Goal: Task Accomplishment & Management: Manage account settings

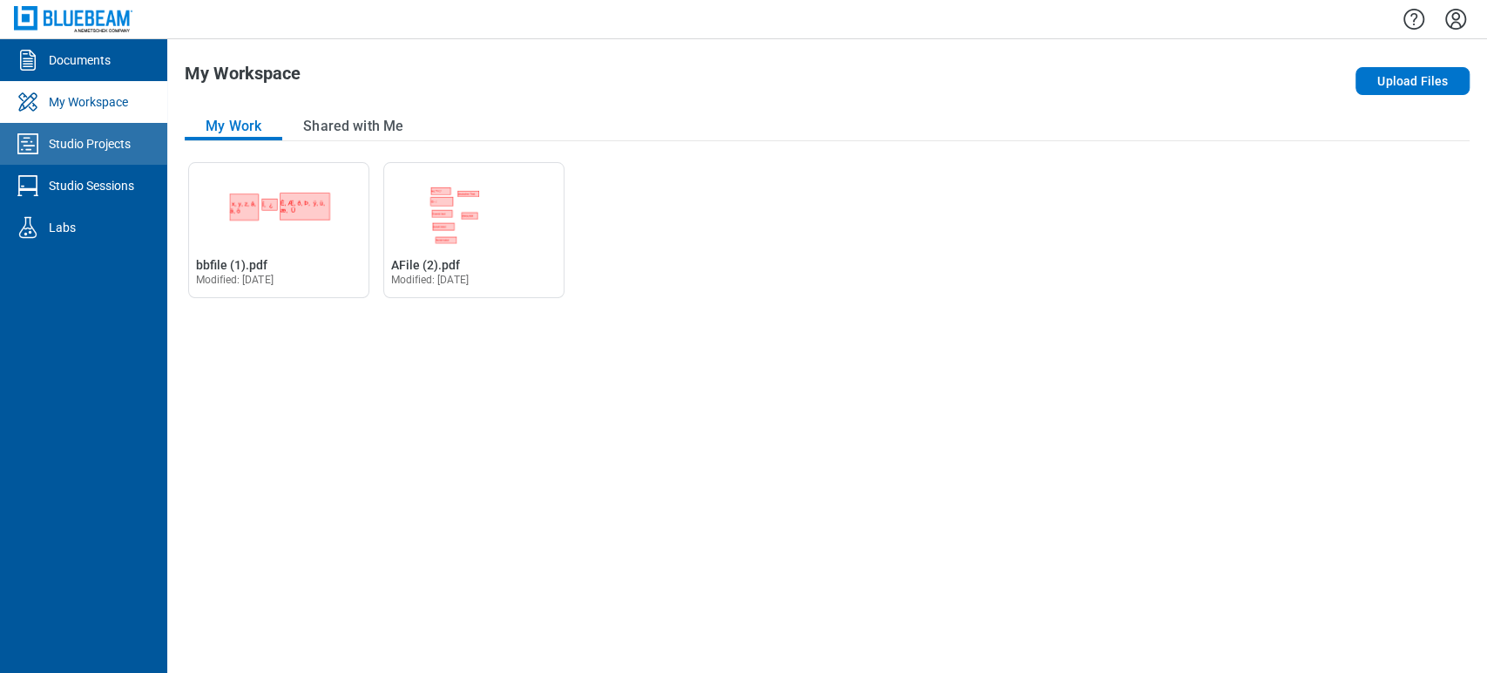
click at [90, 153] on link "Studio Projects" at bounding box center [83, 144] width 167 height 42
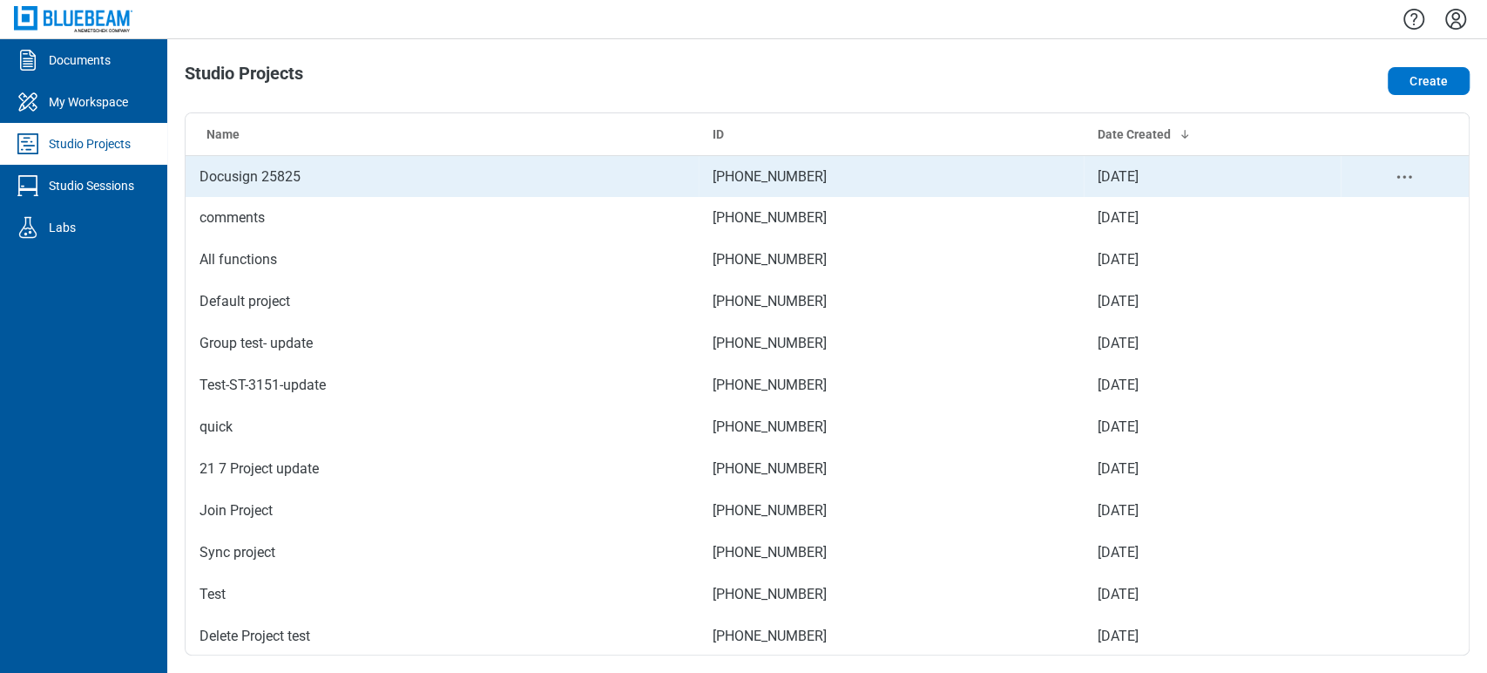
click at [384, 170] on td "Docusign 25825" at bounding box center [442, 176] width 513 height 42
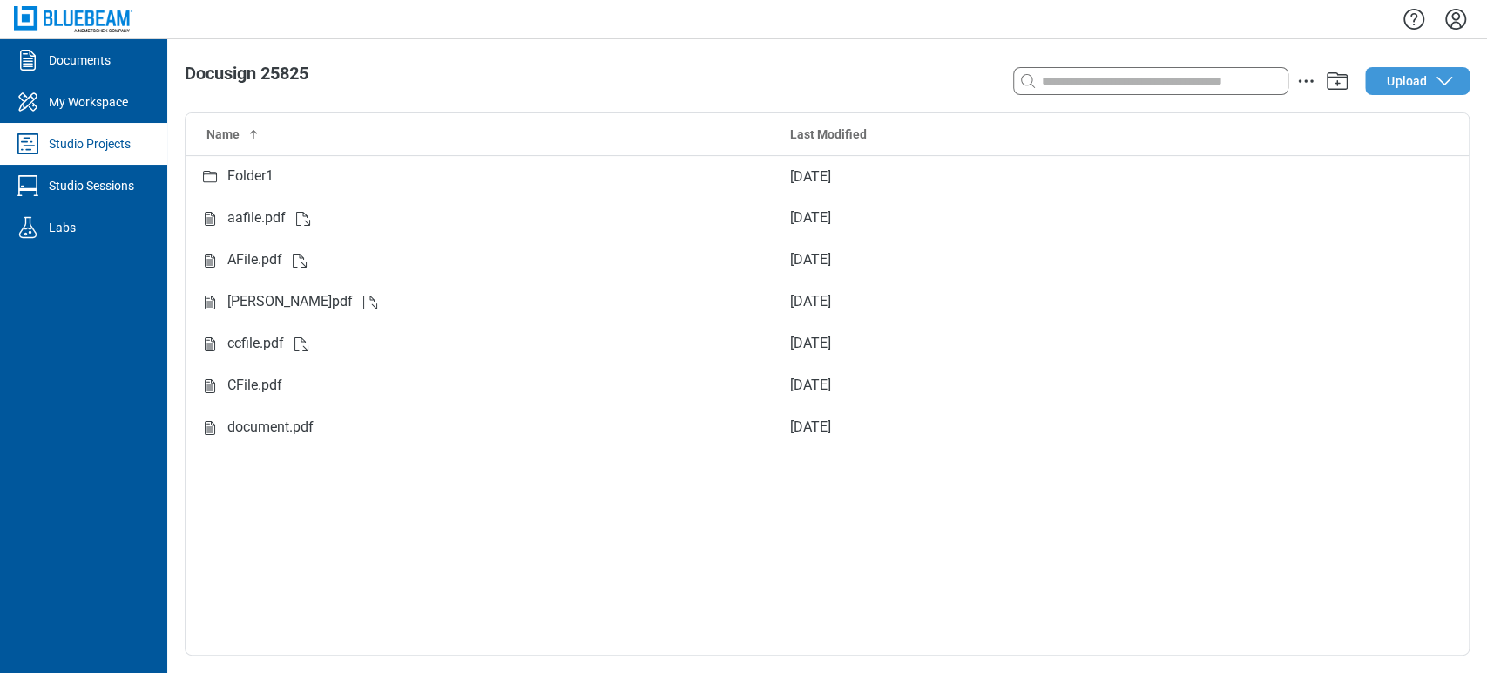
click at [1432, 89] on button "Upload" at bounding box center [1417, 81] width 105 height 28
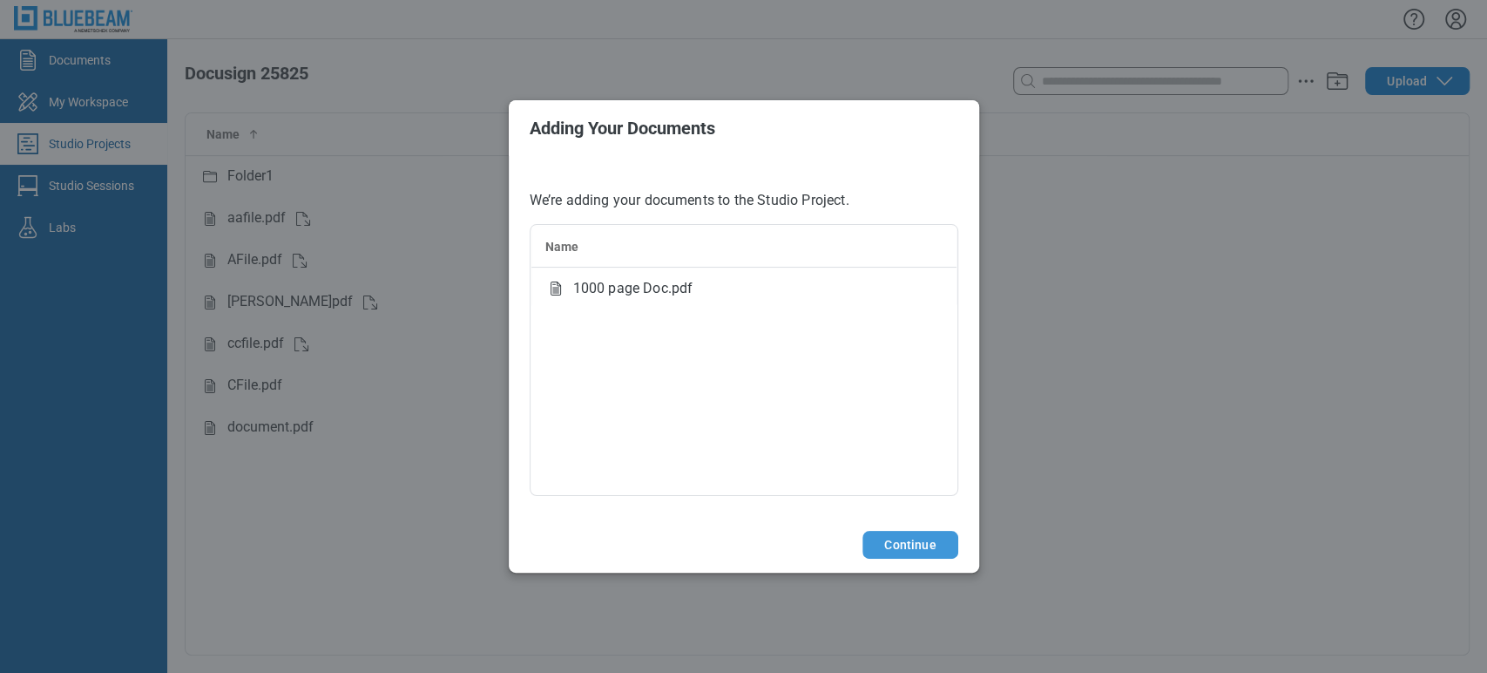
click at [933, 548] on button "Continue" at bounding box center [910, 545] width 95 height 28
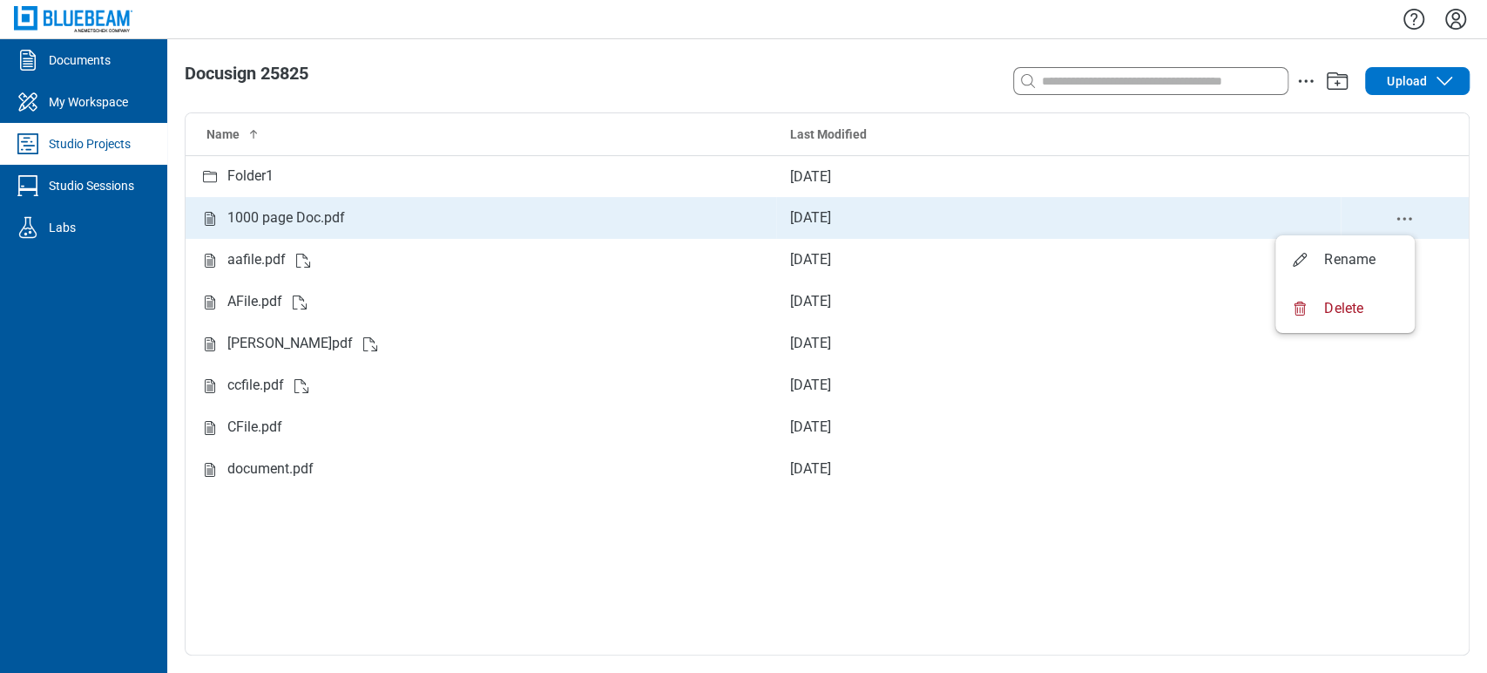
click at [1405, 218] on circle "delete-context-menu" at bounding box center [1405, 218] width 3 height 3
click at [237, 218] on div "1000 page Doc.pdf" at bounding box center [286, 218] width 118 height 22
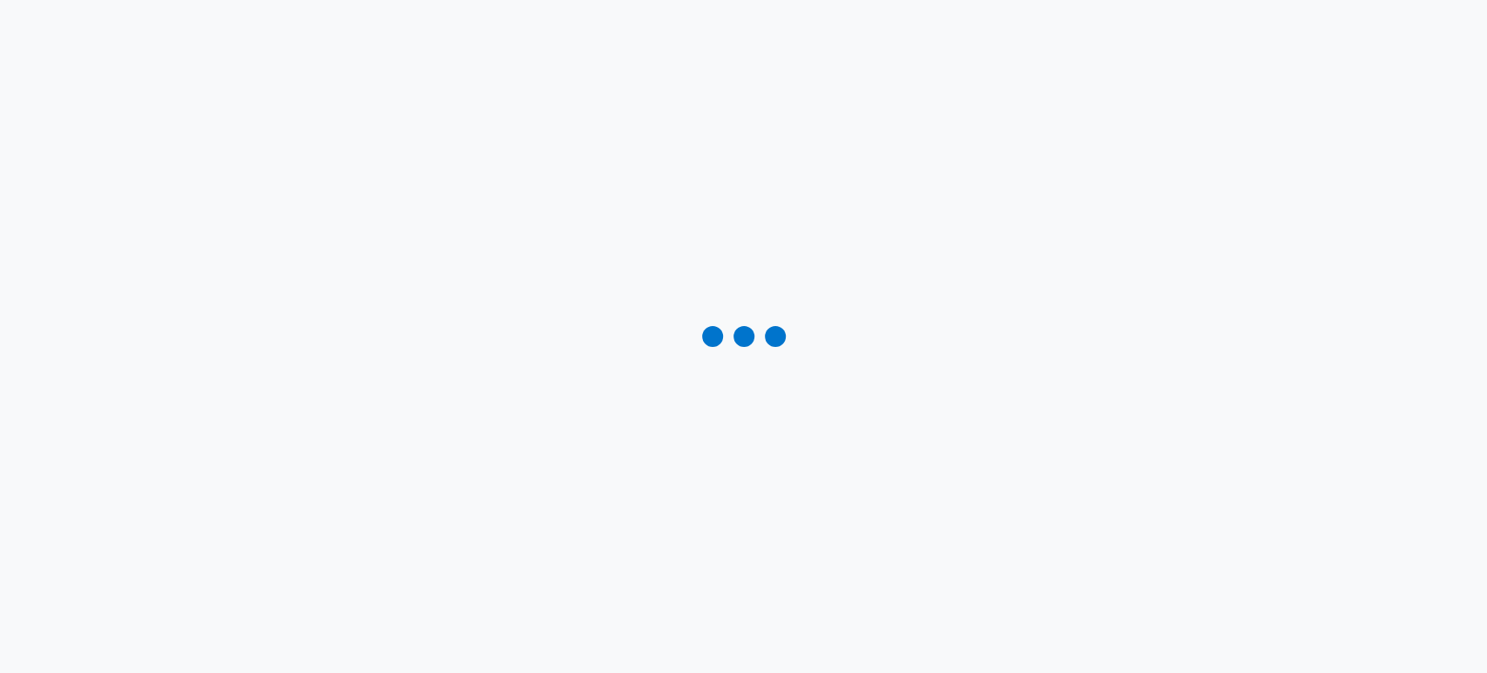
click at [240, 221] on div at bounding box center [743, 336] width 1487 height 673
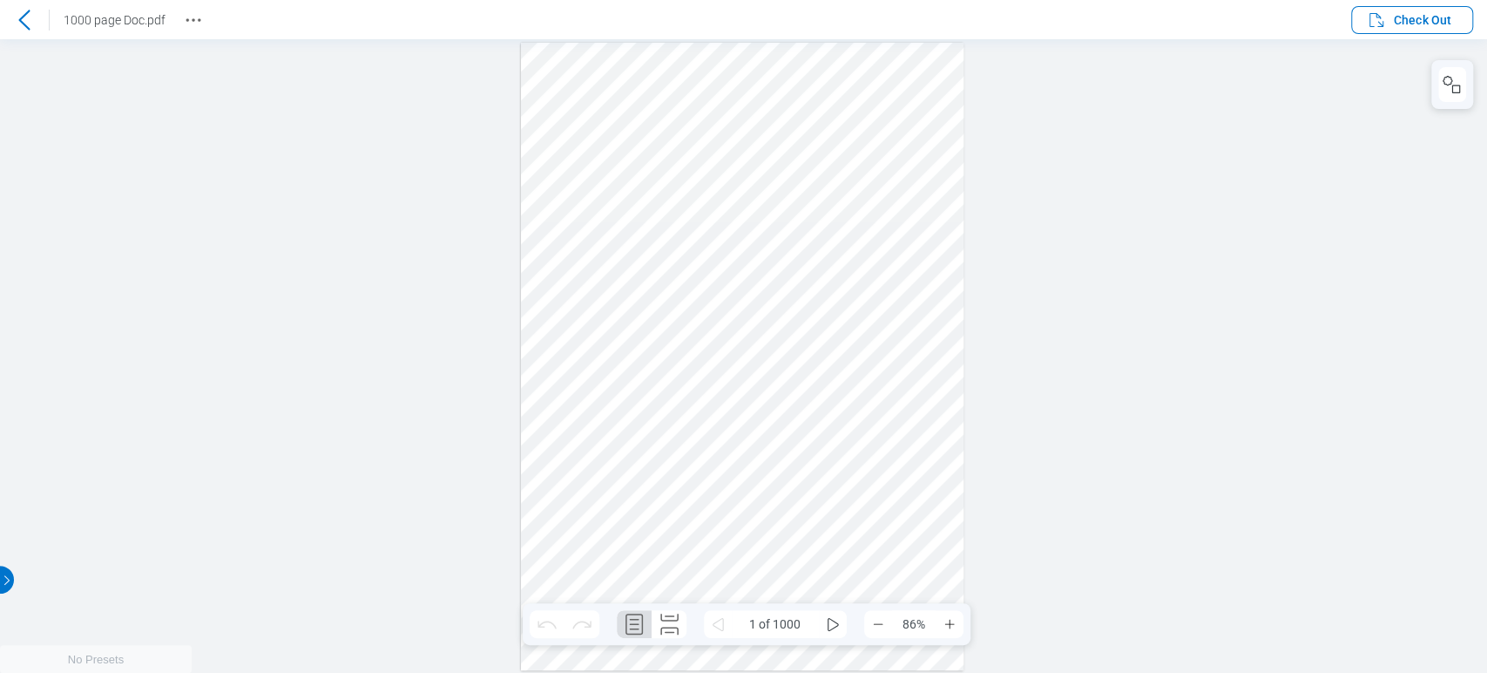
click at [173, 22] on div "1000 page Doc.pdf" at bounding box center [103, 20] width 207 height 28
click at [188, 17] on icon "Revision History" at bounding box center [193, 20] width 21 height 21
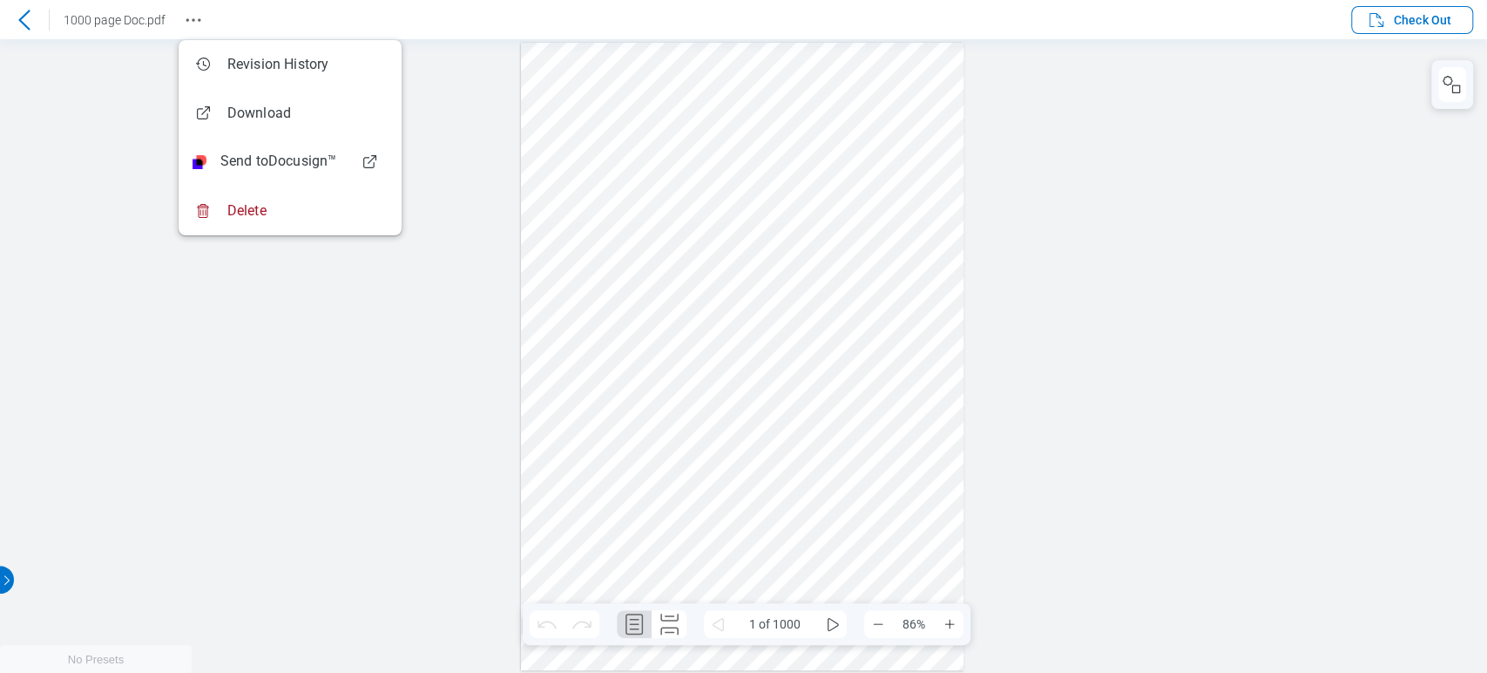
drag, startPoint x: 801, startPoint y: 151, endPoint x: 810, endPoint y: 150, distance: 9.6
click at [801, 150] on div at bounding box center [742, 356] width 443 height 627
click at [834, 621] on icon "some" at bounding box center [833, 624] width 11 height 13
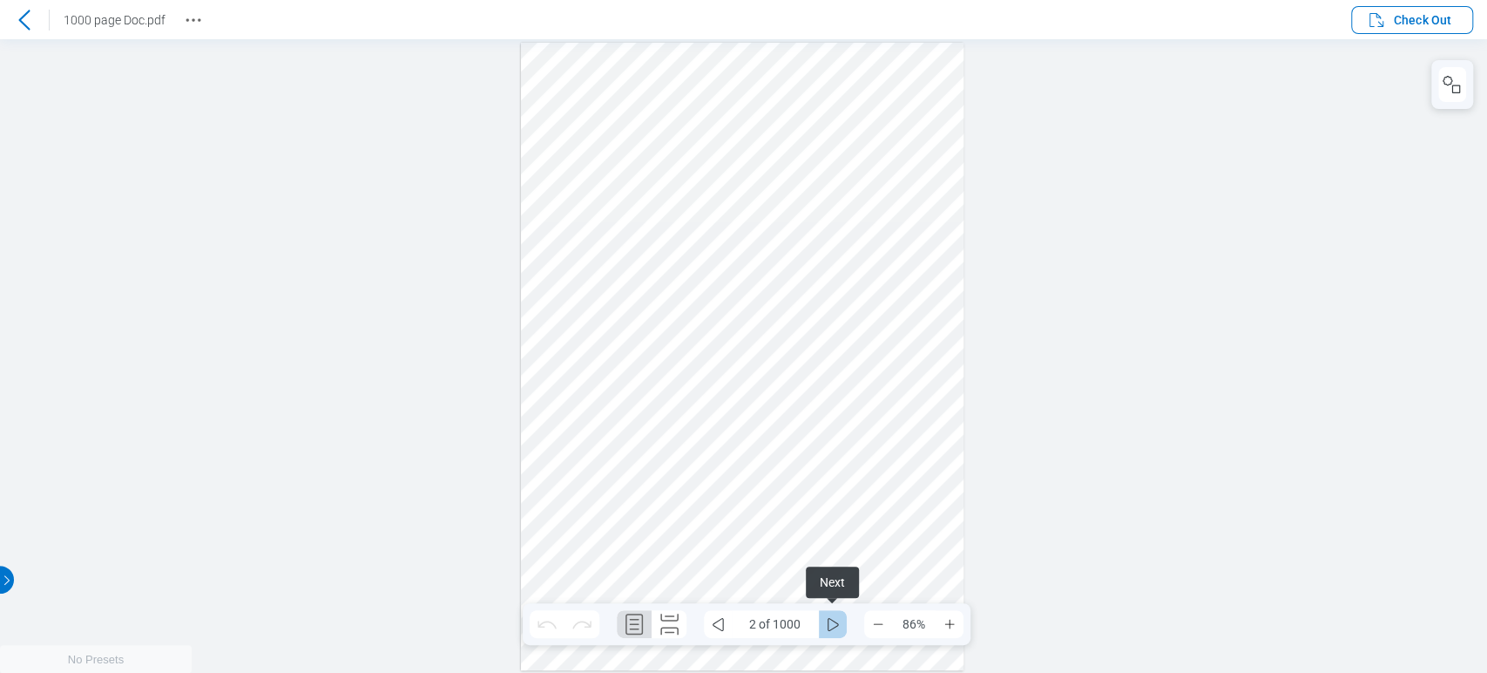
click at [835, 621] on icon "some" at bounding box center [832, 623] width 21 height 21
click at [754, 621] on span "3 of 1000" at bounding box center [775, 624] width 87 height 28
drag, startPoint x: 772, startPoint y: 638, endPoint x: 827, endPoint y: 625, distance: 56.4
click at [772, 638] on span "3 of 1000" at bounding box center [775, 624] width 87 height 28
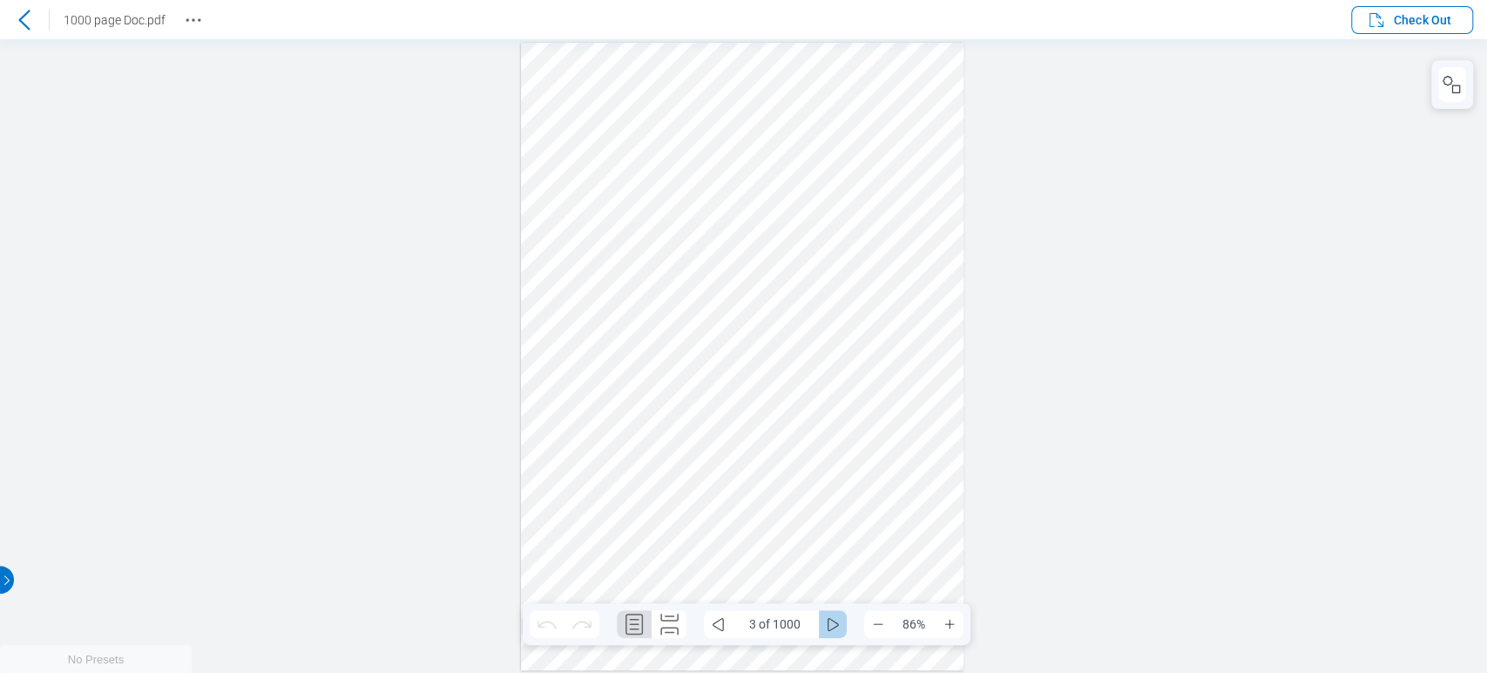
click at [834, 626] on icon "some" at bounding box center [832, 623] width 21 height 21
click at [710, 624] on icon "some" at bounding box center [717, 623] width 21 height 21
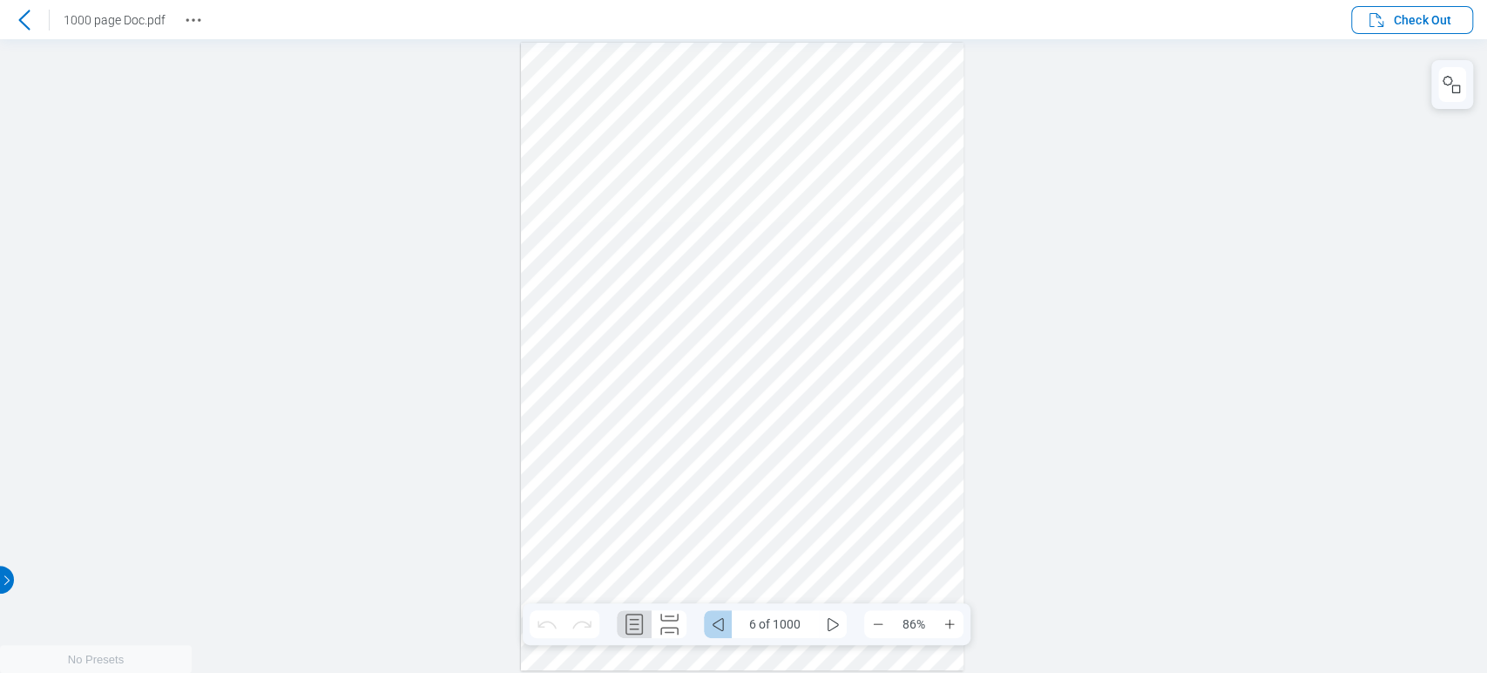
click at [711, 625] on icon "some" at bounding box center [717, 623] width 21 height 21
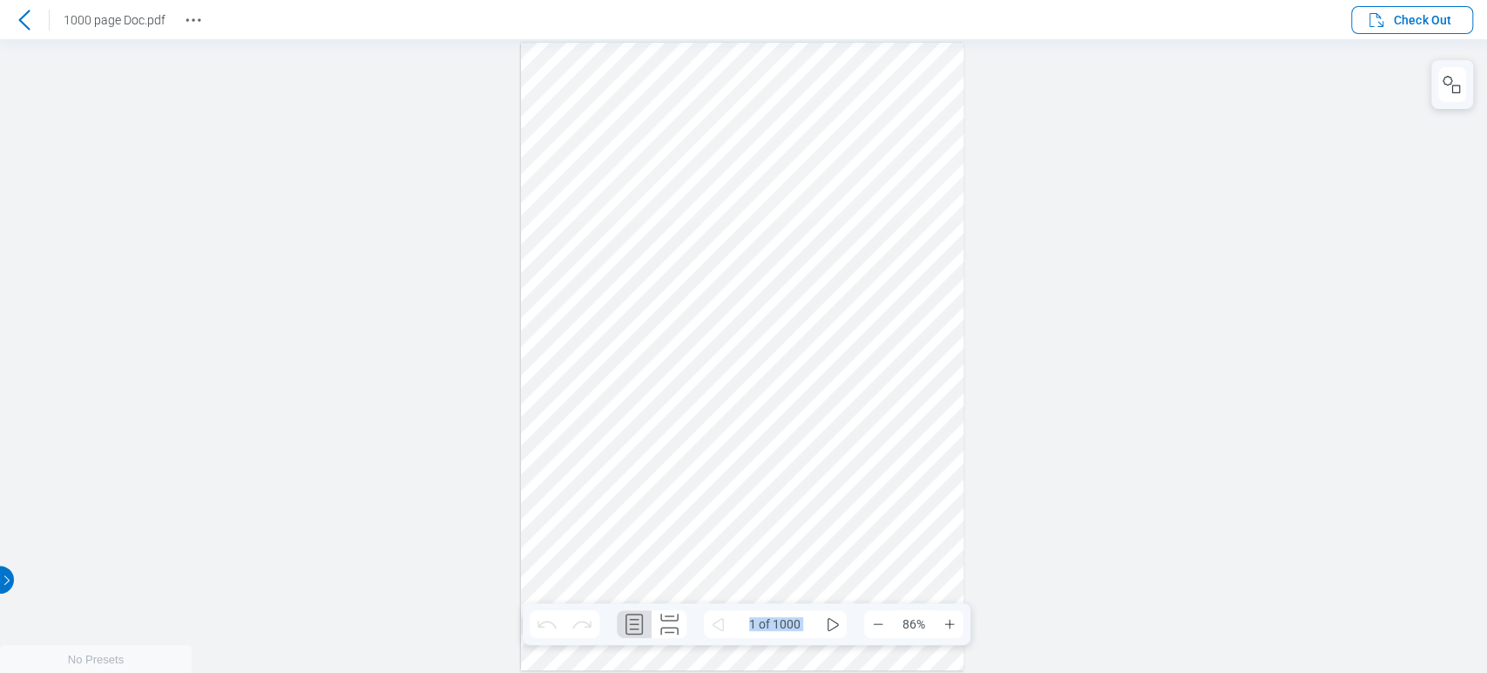
click at [710, 624] on icon at bounding box center [717, 623] width 21 height 21
click at [888, 626] on button "Zoom Out" at bounding box center [878, 624] width 28 height 28
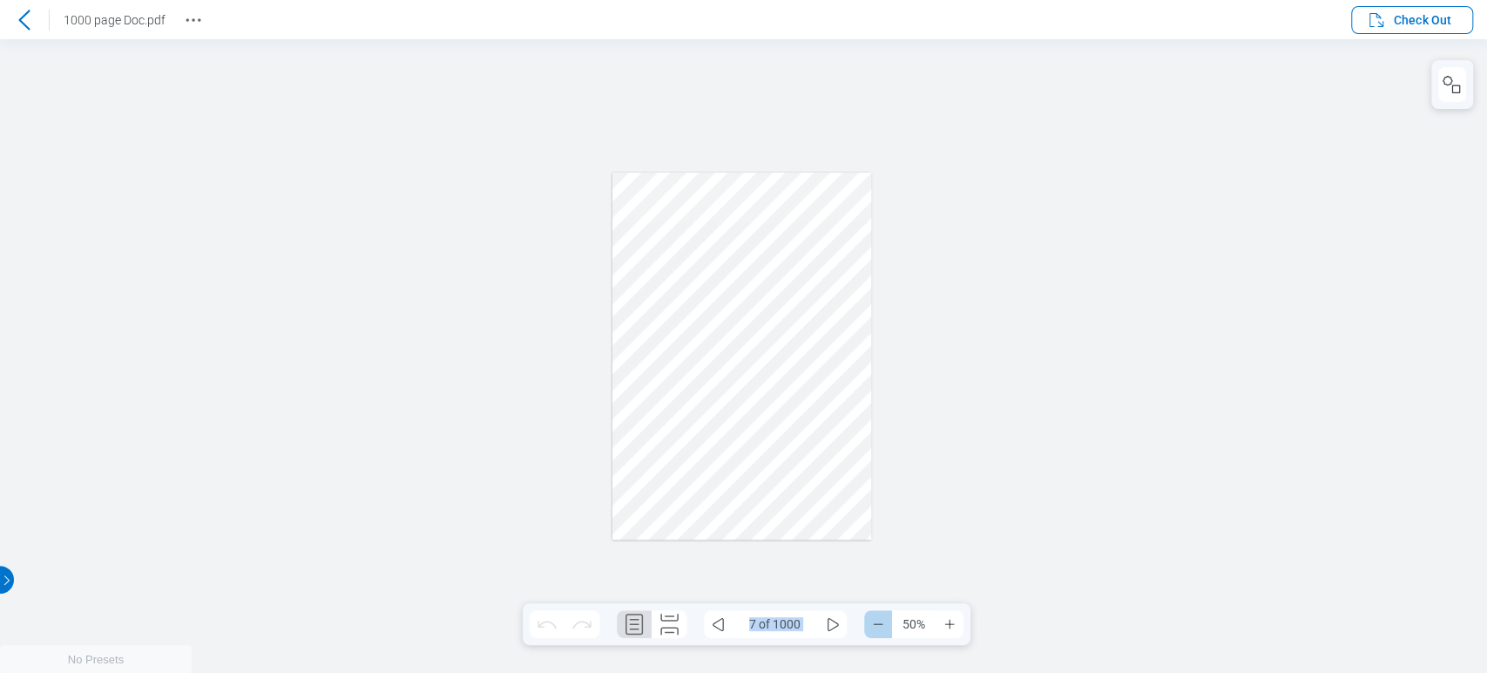
click at [888, 626] on button "Zoom Out" at bounding box center [878, 624] width 28 height 28
click at [745, 379] on div at bounding box center [743, 357] width 130 height 184
click at [954, 624] on icon "Zoom In" at bounding box center [950, 624] width 14 height 14
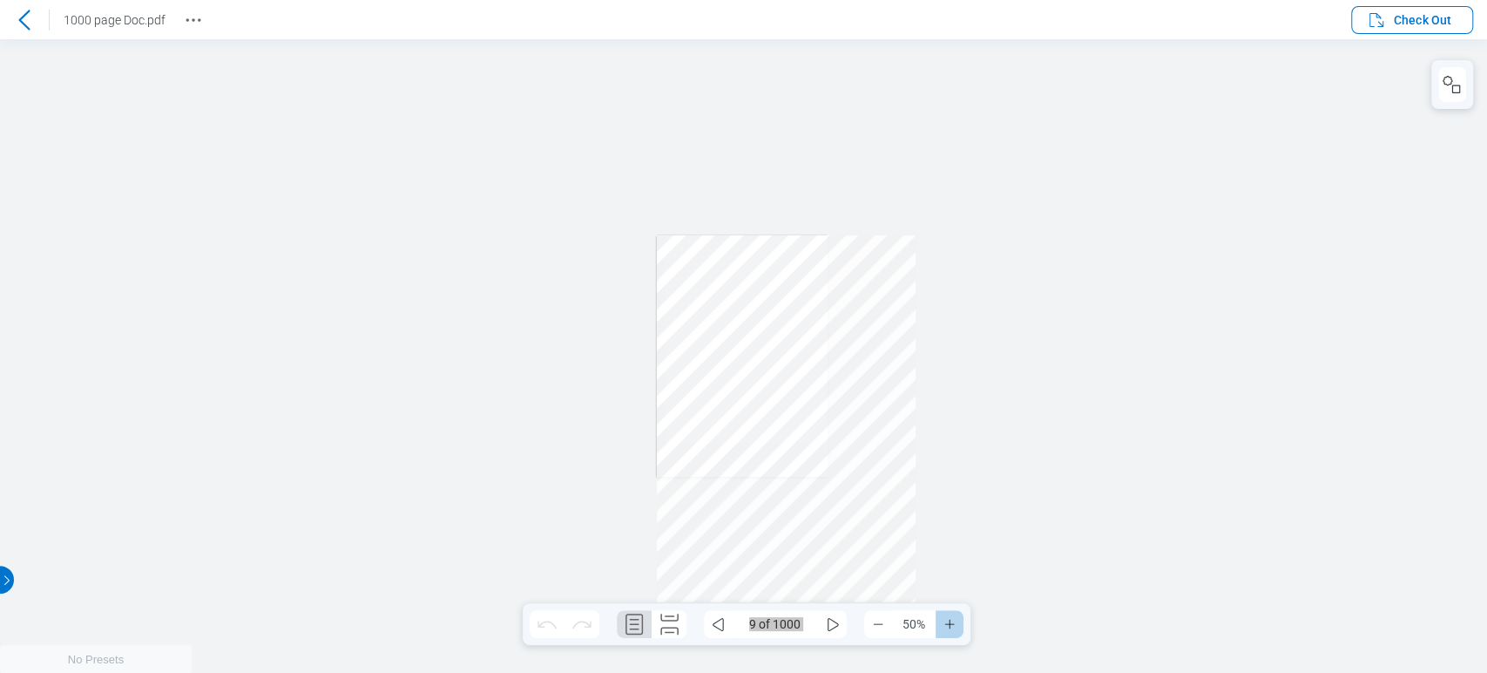
click at [954, 624] on icon "Zoom In" at bounding box center [950, 624] width 14 height 14
click at [797, 302] on div at bounding box center [742, 356] width 389 height 551
click at [721, 623] on icon "some" at bounding box center [717, 623] width 21 height 21
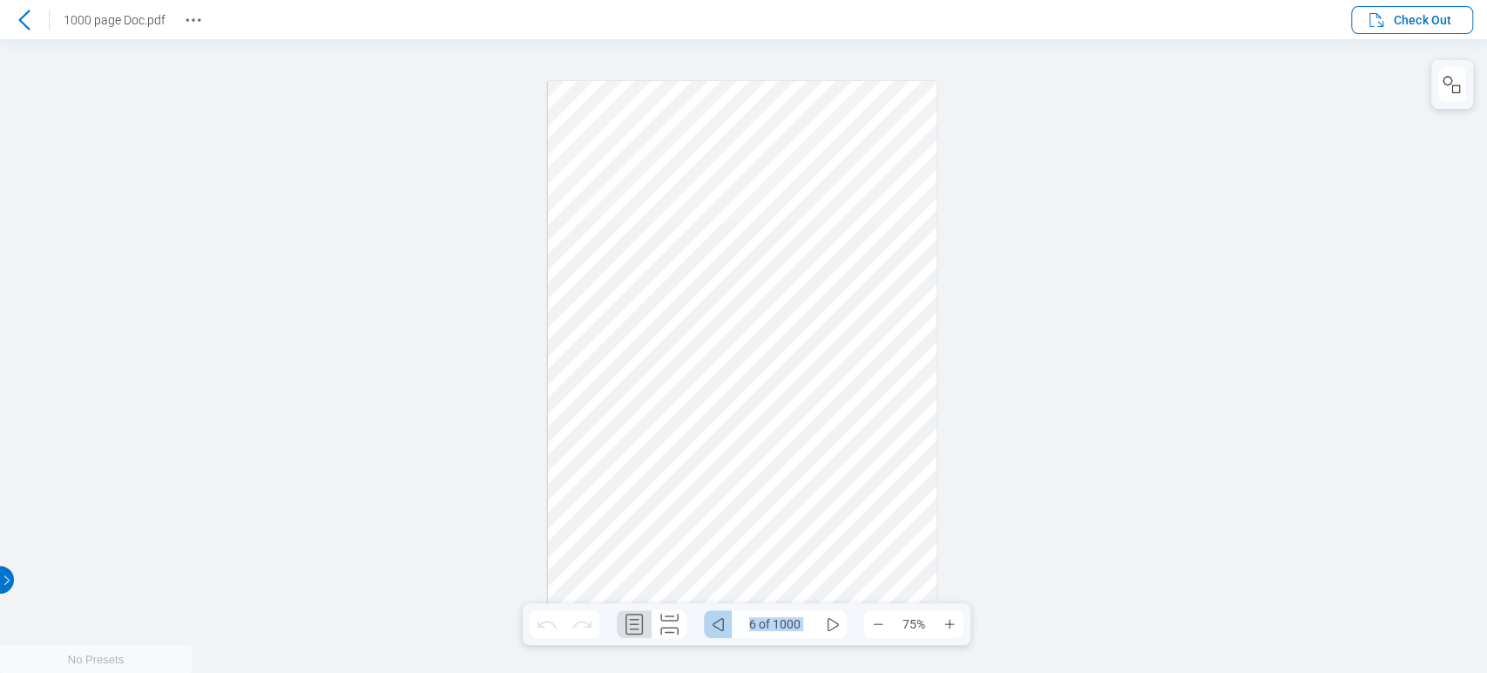
click at [721, 623] on icon "some" at bounding box center [717, 623] width 21 height 21
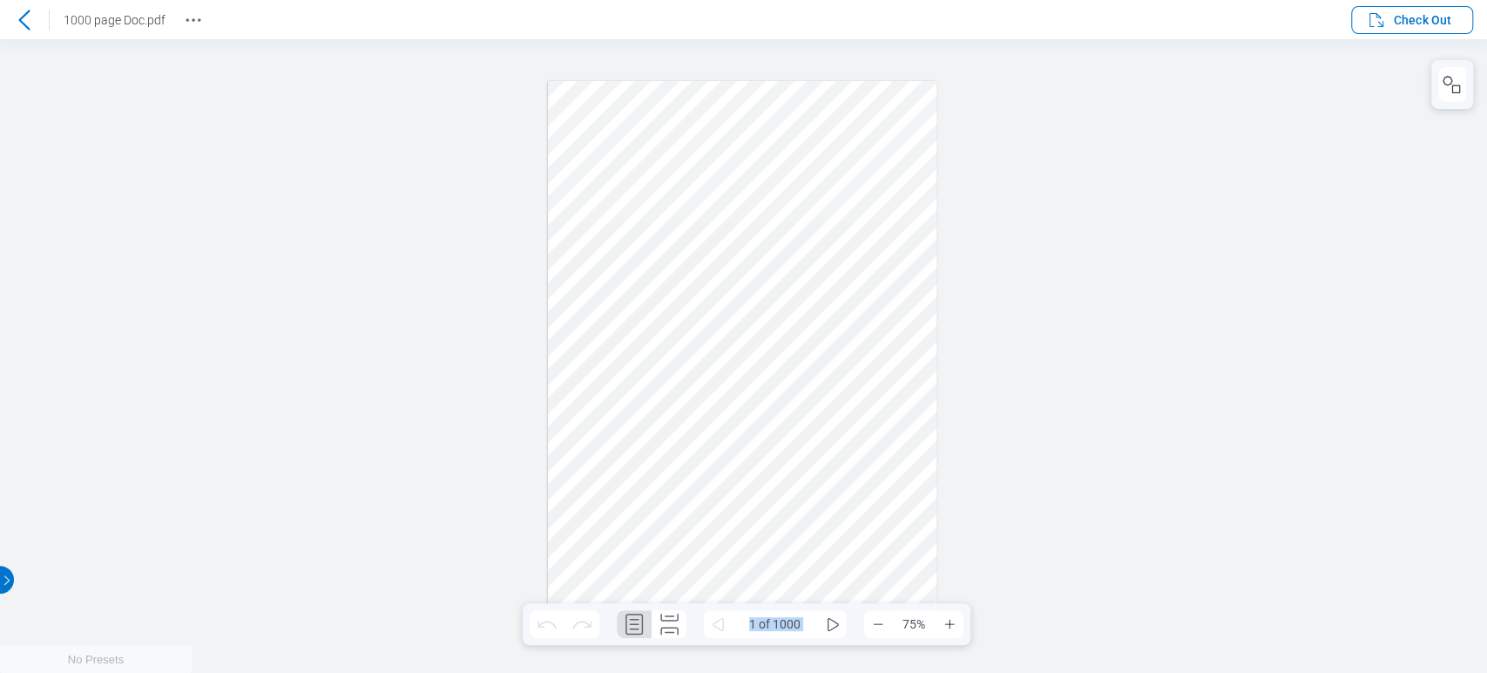
click at [721, 623] on icon at bounding box center [717, 623] width 21 height 21
click at [864, 112] on div at bounding box center [742, 356] width 389 height 551
click at [1131, 155] on div at bounding box center [743, 355] width 1487 height 633
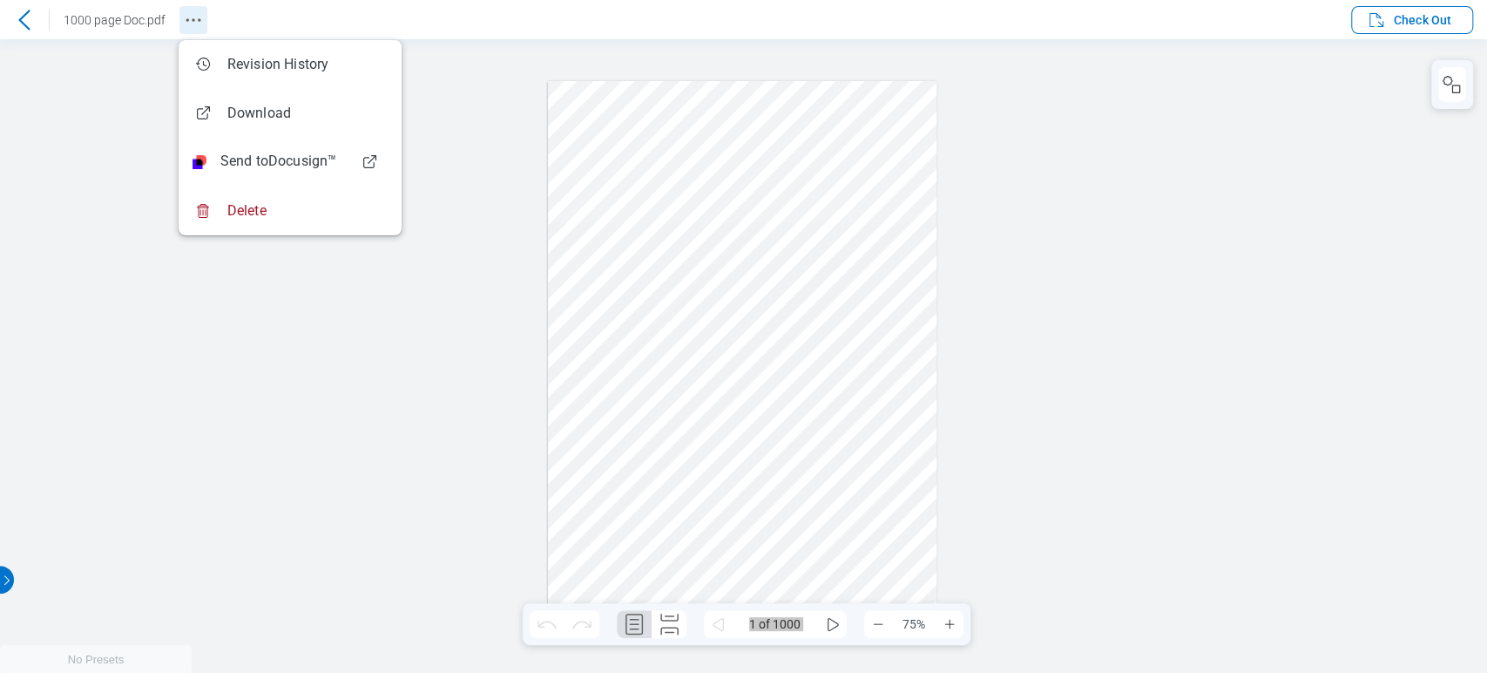
click at [194, 20] on icon "Revision History" at bounding box center [193, 20] width 21 height 21
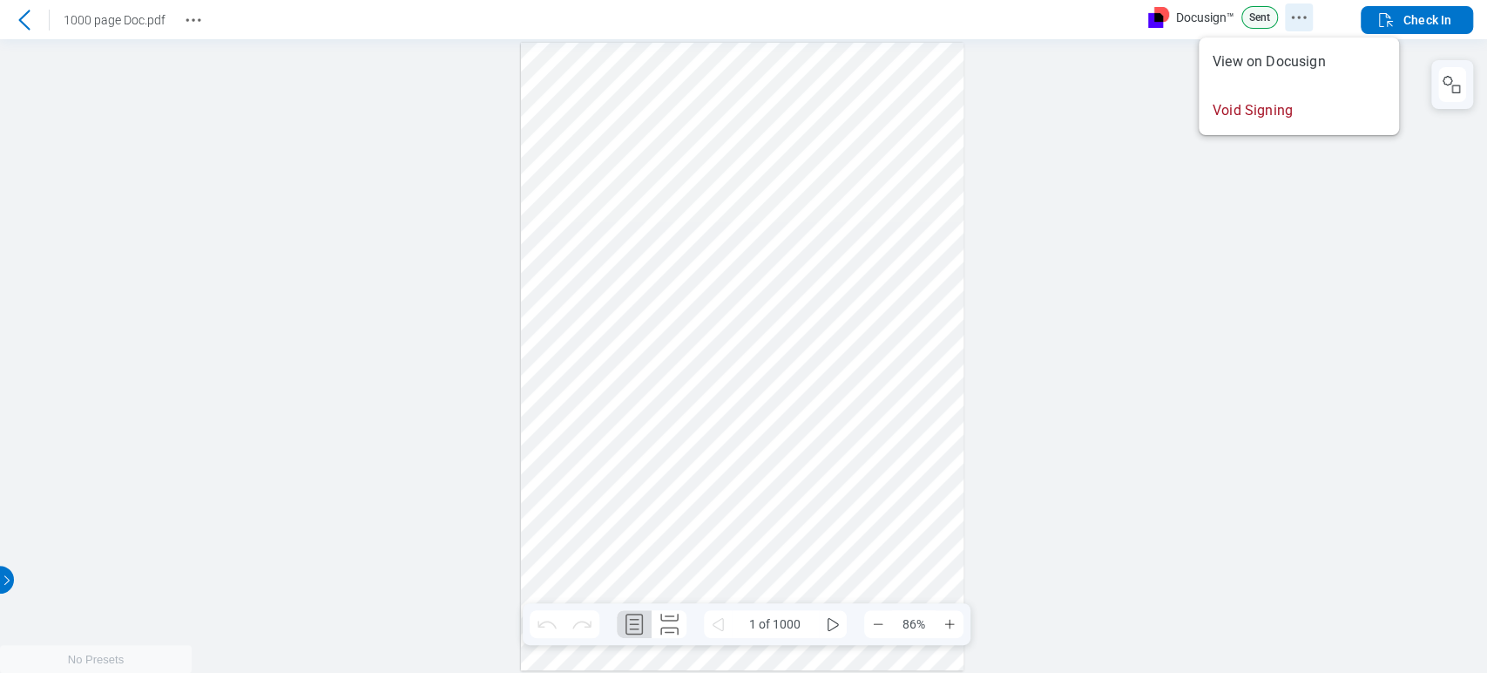
click at [1295, 14] on icon "Docusign Menu" at bounding box center [1299, 17] width 21 height 21
click at [1154, 373] on div at bounding box center [743, 355] width 1487 height 633
click at [1150, 289] on div at bounding box center [743, 355] width 1487 height 633
click at [1209, 215] on div at bounding box center [743, 355] width 1487 height 633
click at [1129, 85] on div at bounding box center [743, 355] width 1487 height 633
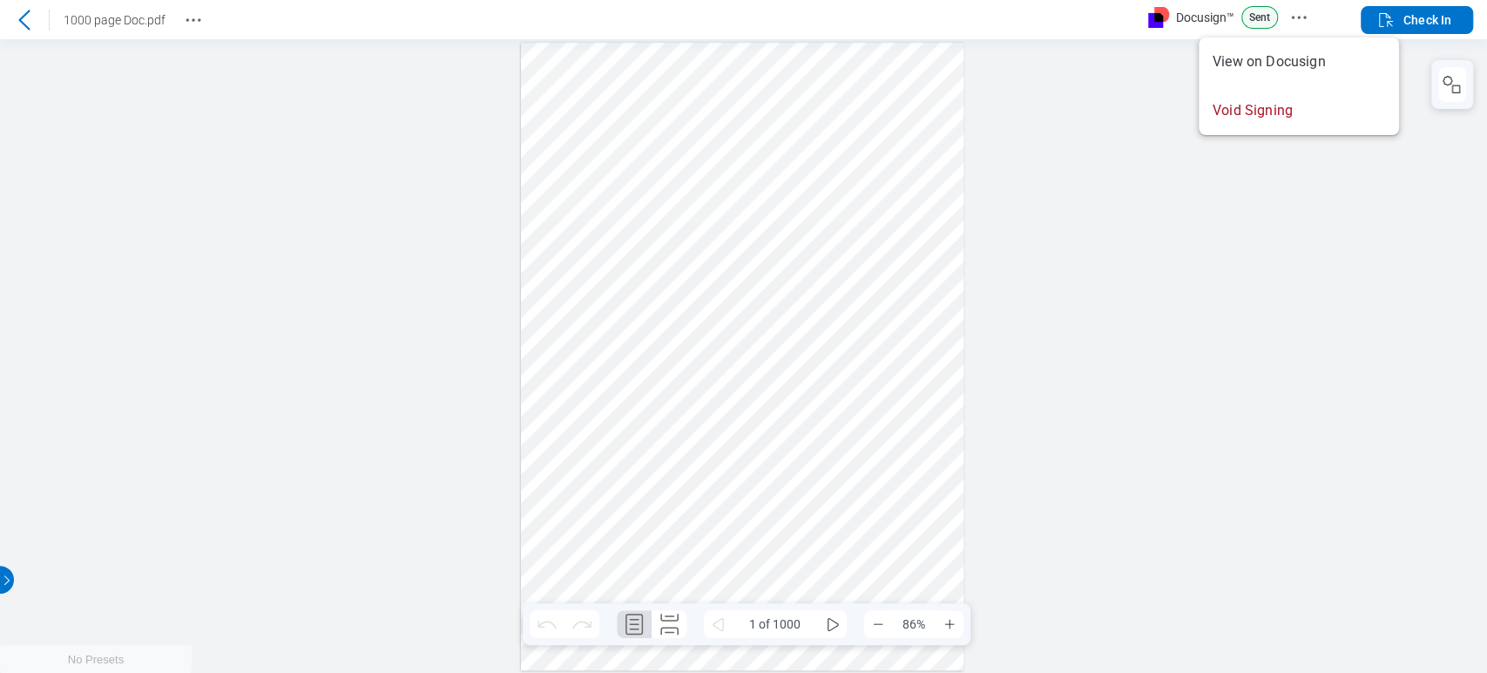
click at [1161, 254] on div at bounding box center [743, 355] width 1487 height 633
click at [186, 15] on icon "Revision History" at bounding box center [193, 20] width 21 height 21
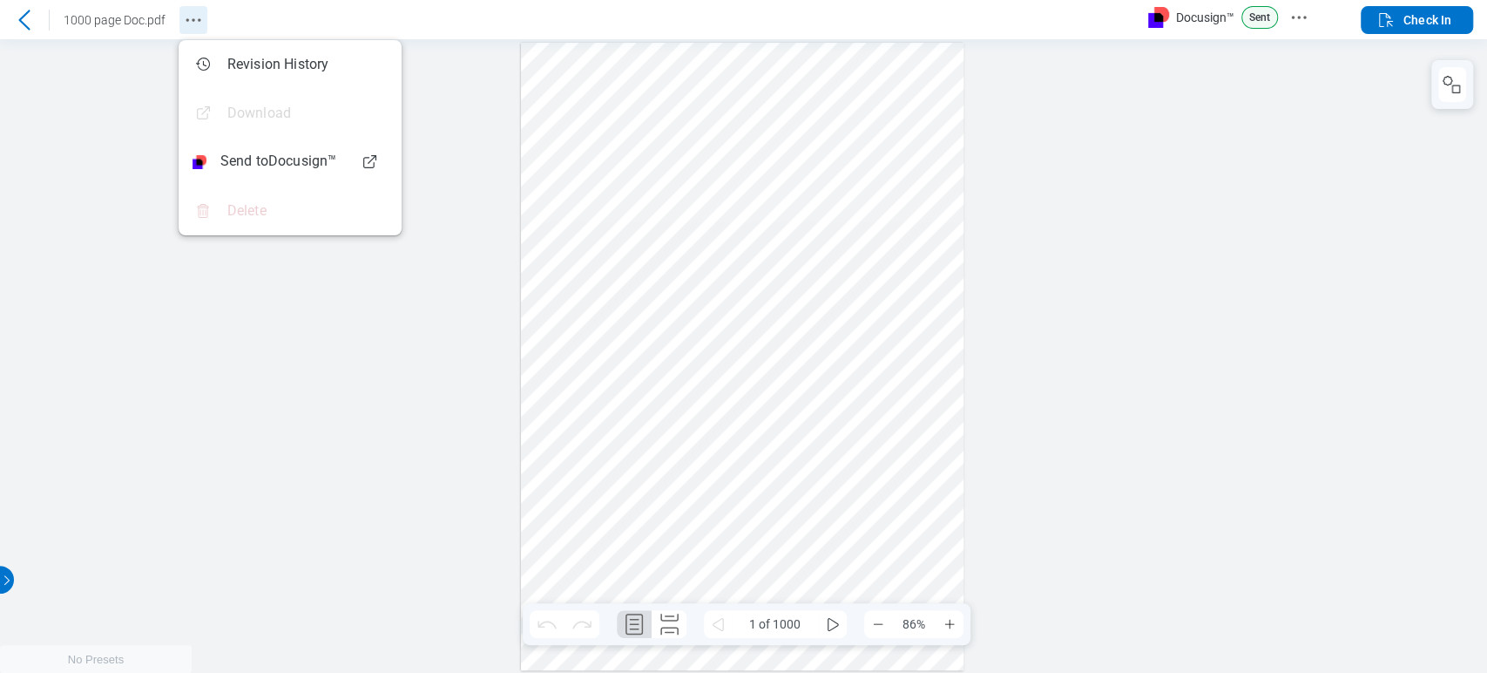
click at [202, 17] on icon "Revision History" at bounding box center [193, 20] width 21 height 21
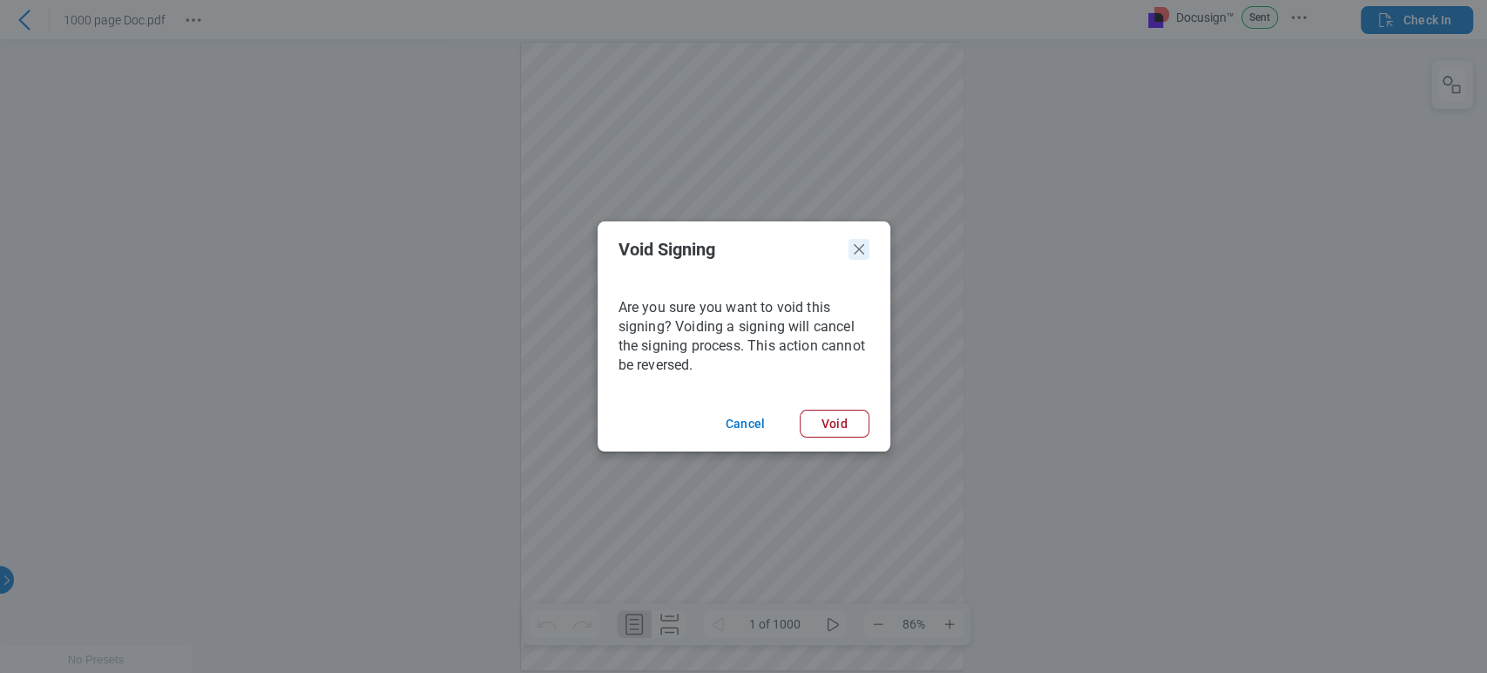
click at [2, 0] on icon "Void Signing Dialogue" at bounding box center [1, 0] width 1 height 0
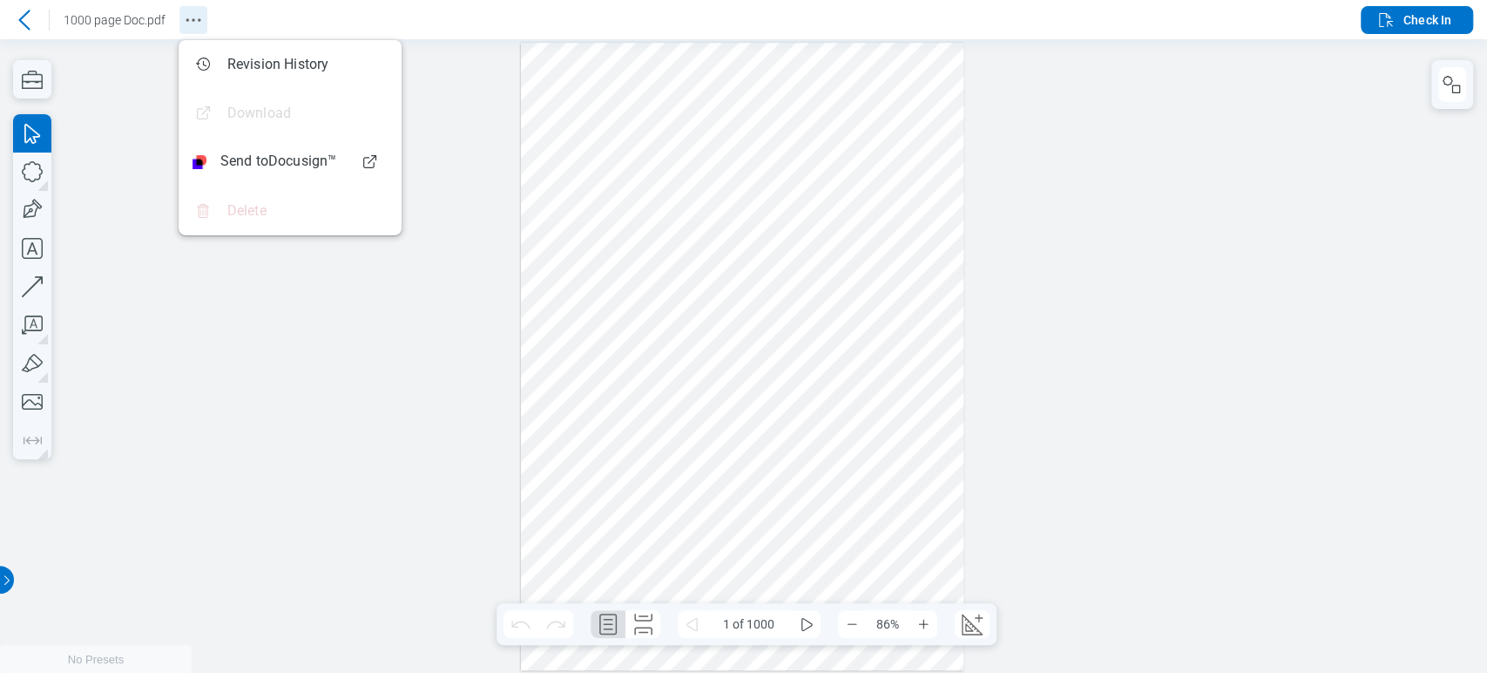
click at [184, 20] on icon "Revision History" at bounding box center [193, 20] width 21 height 21
click at [753, 89] on div at bounding box center [742, 356] width 443 height 627
drag, startPoint x: 722, startPoint y: 226, endPoint x: 730, endPoint y: 221, distance: 9.0
click at [728, 225] on div at bounding box center [742, 356] width 443 height 627
click at [1088, 114] on div at bounding box center [743, 355] width 1487 height 633
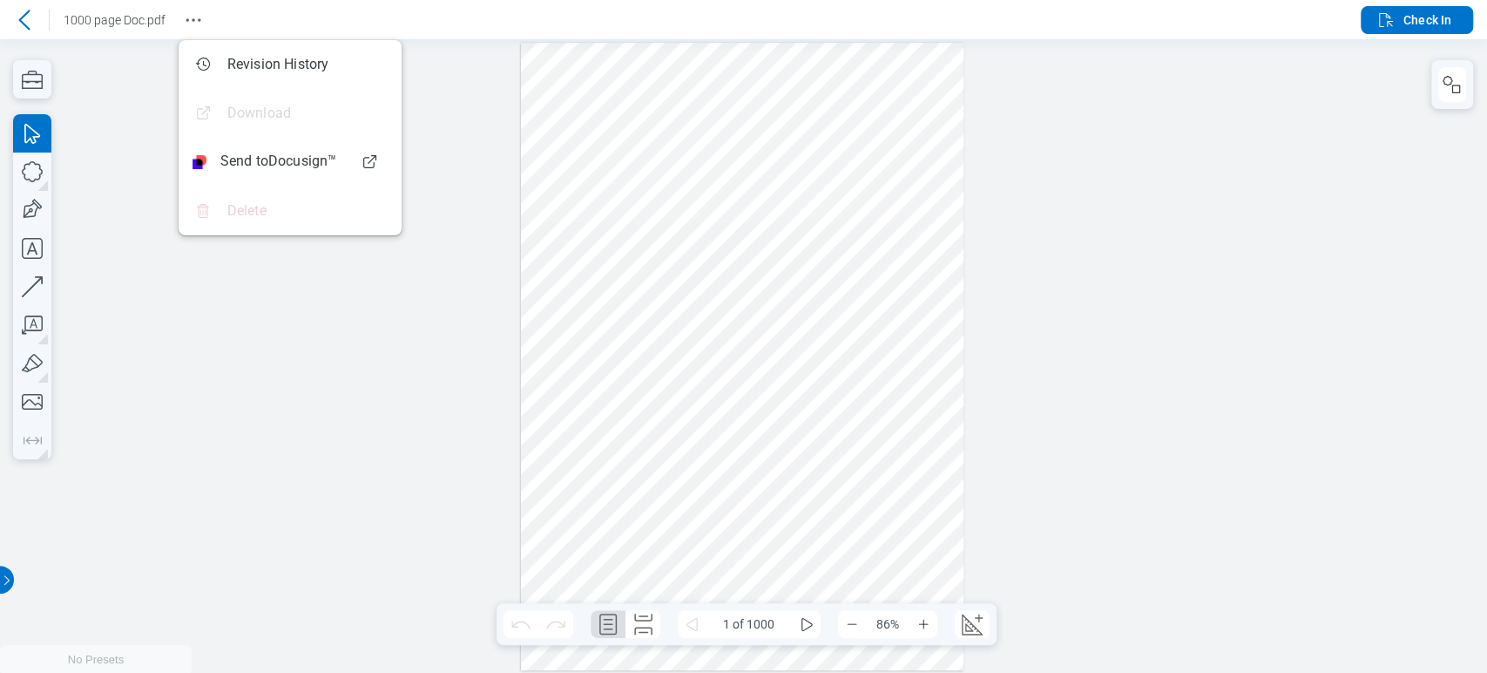
click at [1318, 11] on header "1000 page Doc.pdf Check In" at bounding box center [743, 19] width 1487 height 39
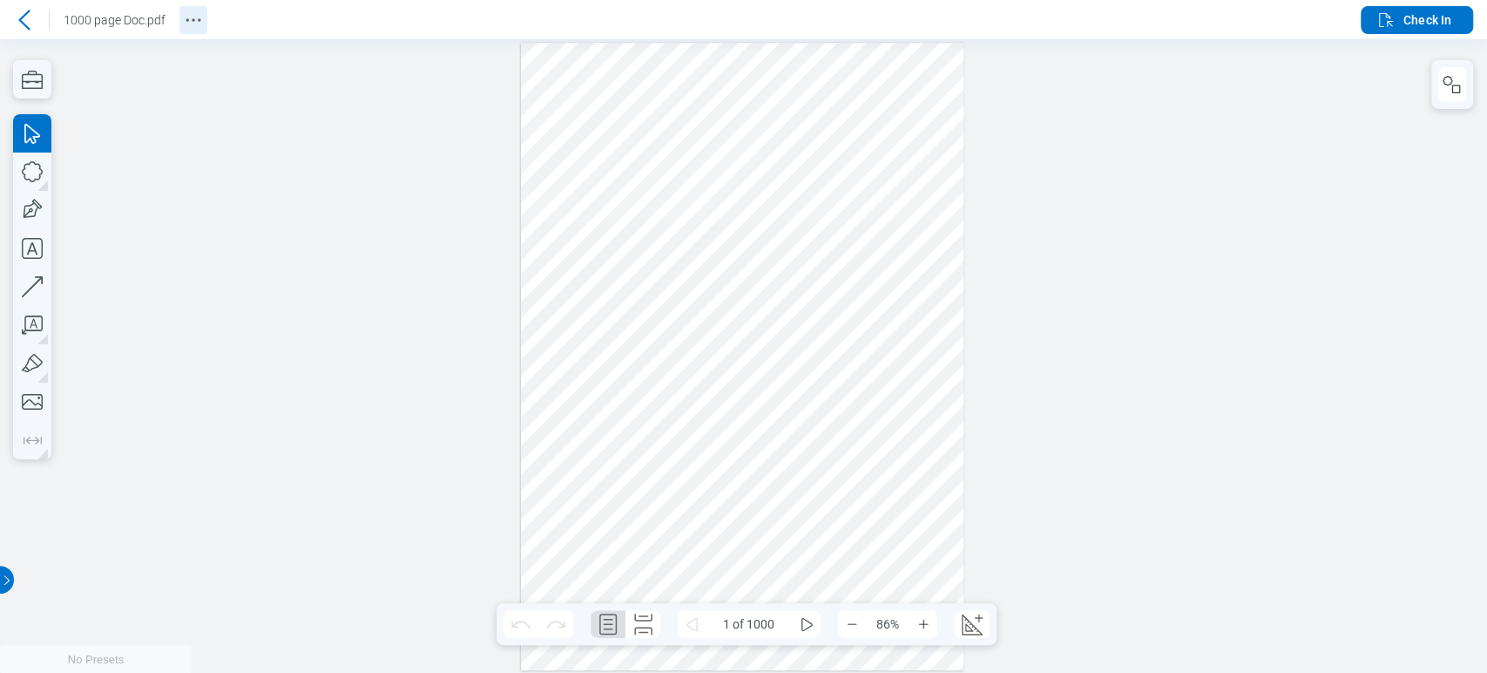
click at [188, 13] on icon "Revision History" at bounding box center [193, 20] width 21 height 21
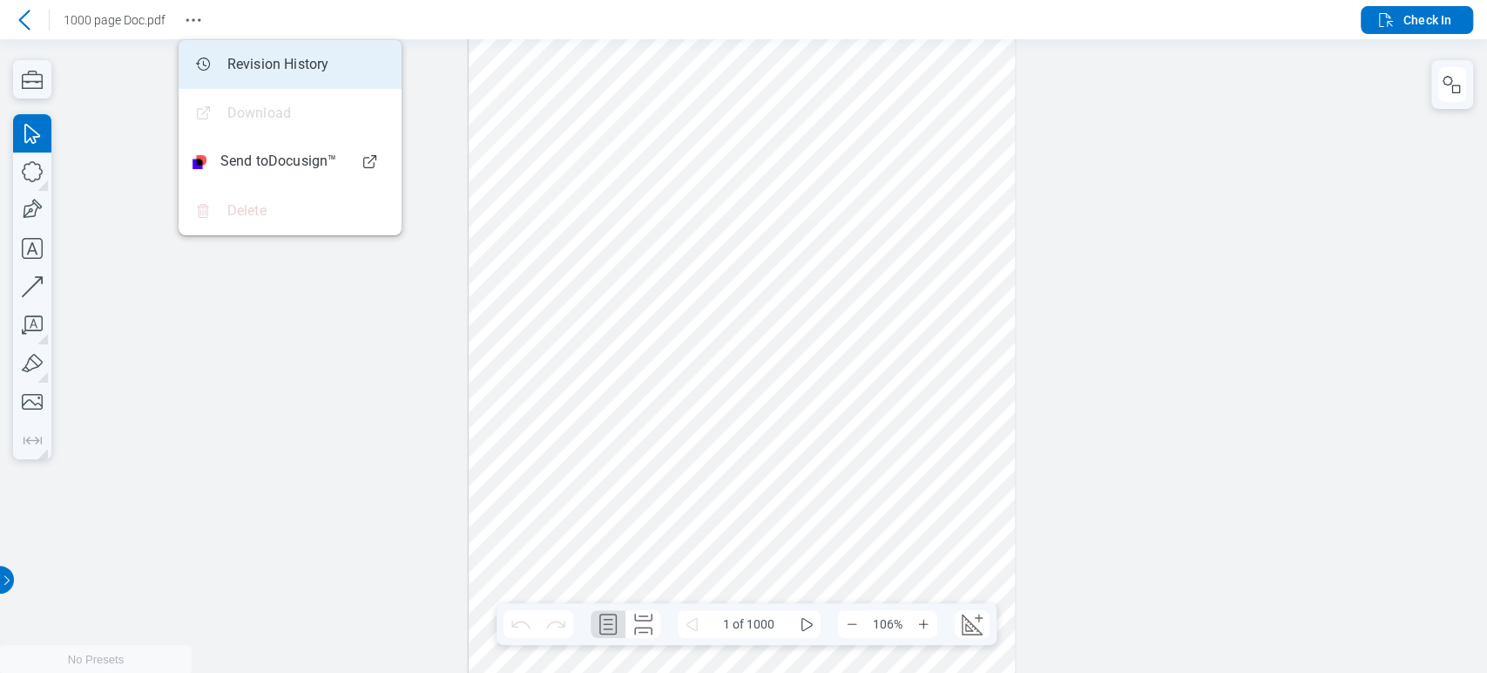
scroll to position [32, 0]
click at [148, 419] on div at bounding box center [743, 355] width 1487 height 633
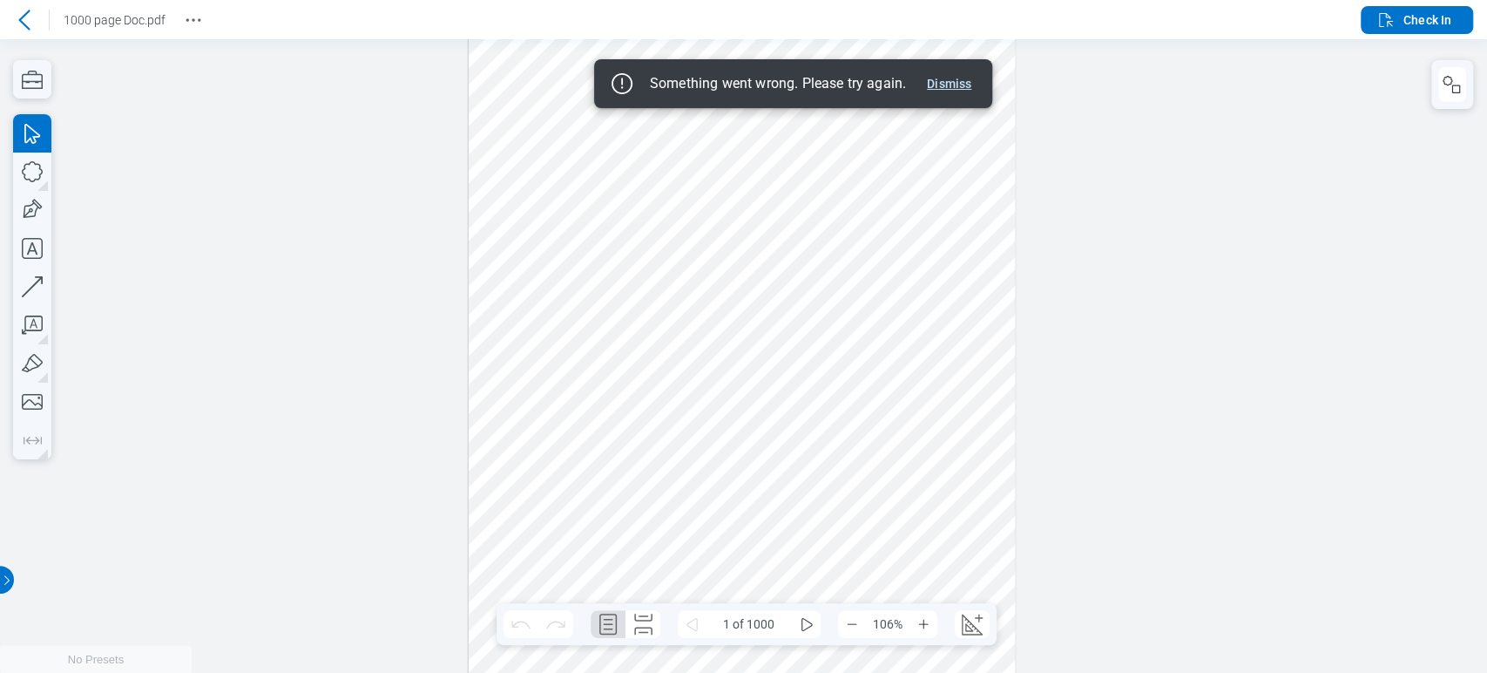
click at [974, 87] on button "Dismiss" at bounding box center [949, 83] width 58 height 21
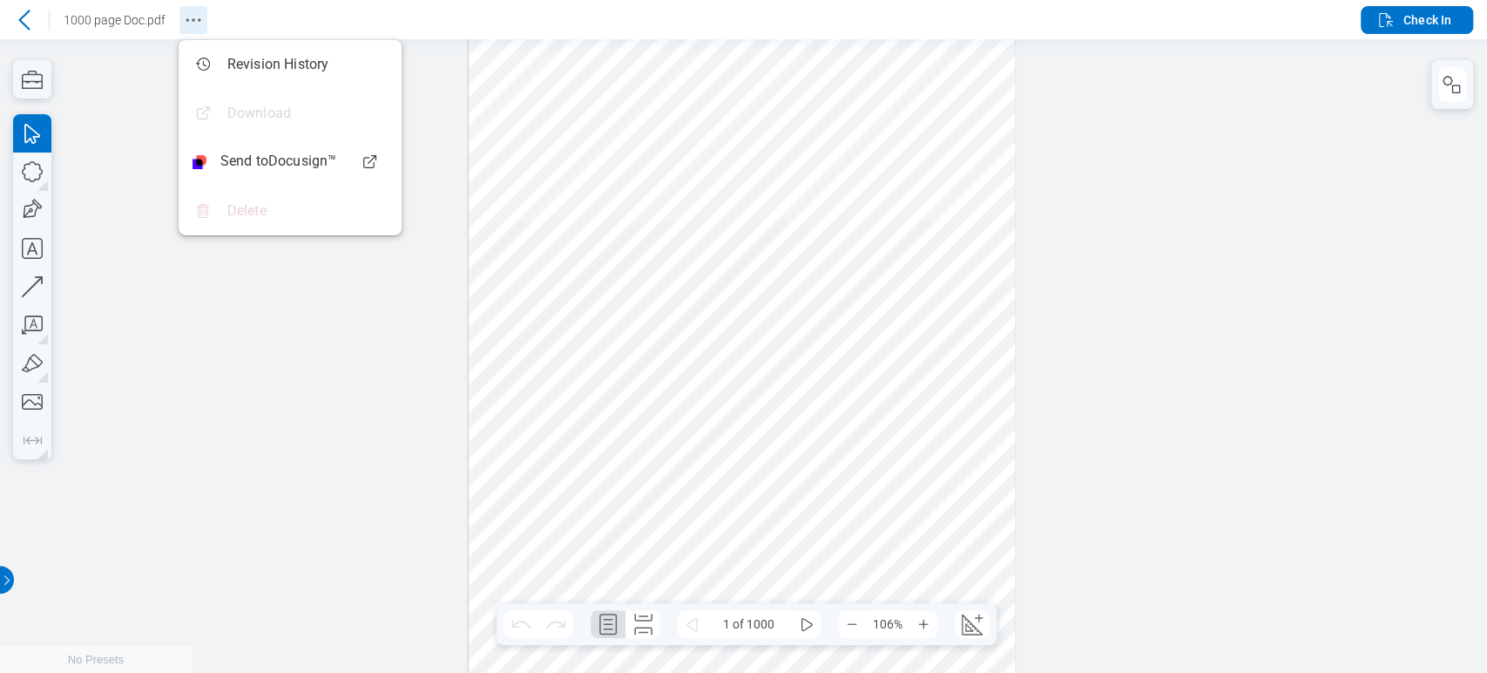
click at [202, 17] on icon "Revision History" at bounding box center [193, 20] width 21 height 21
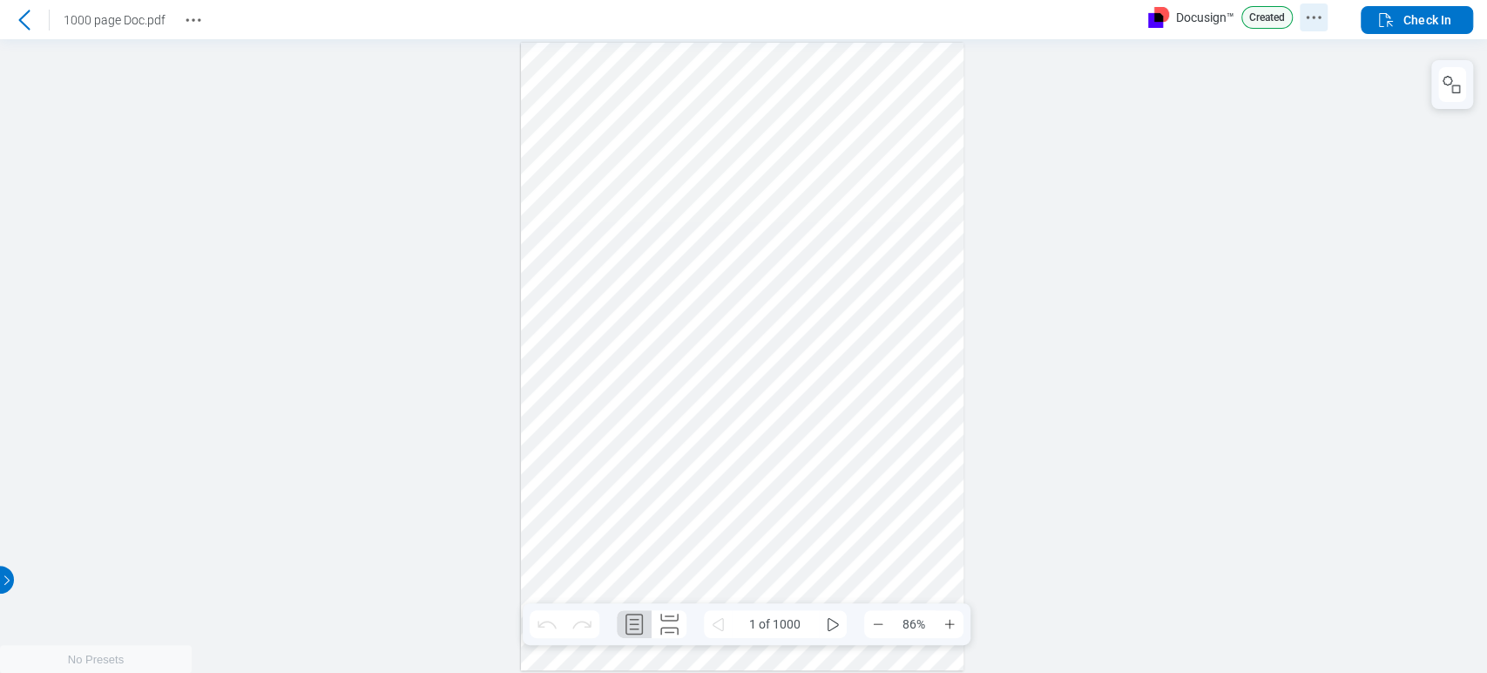
click at [1316, 26] on icon "Docusign Menu" at bounding box center [1313, 17] width 21 height 21
click at [183, 29] on icon "Revision History" at bounding box center [193, 20] width 21 height 21
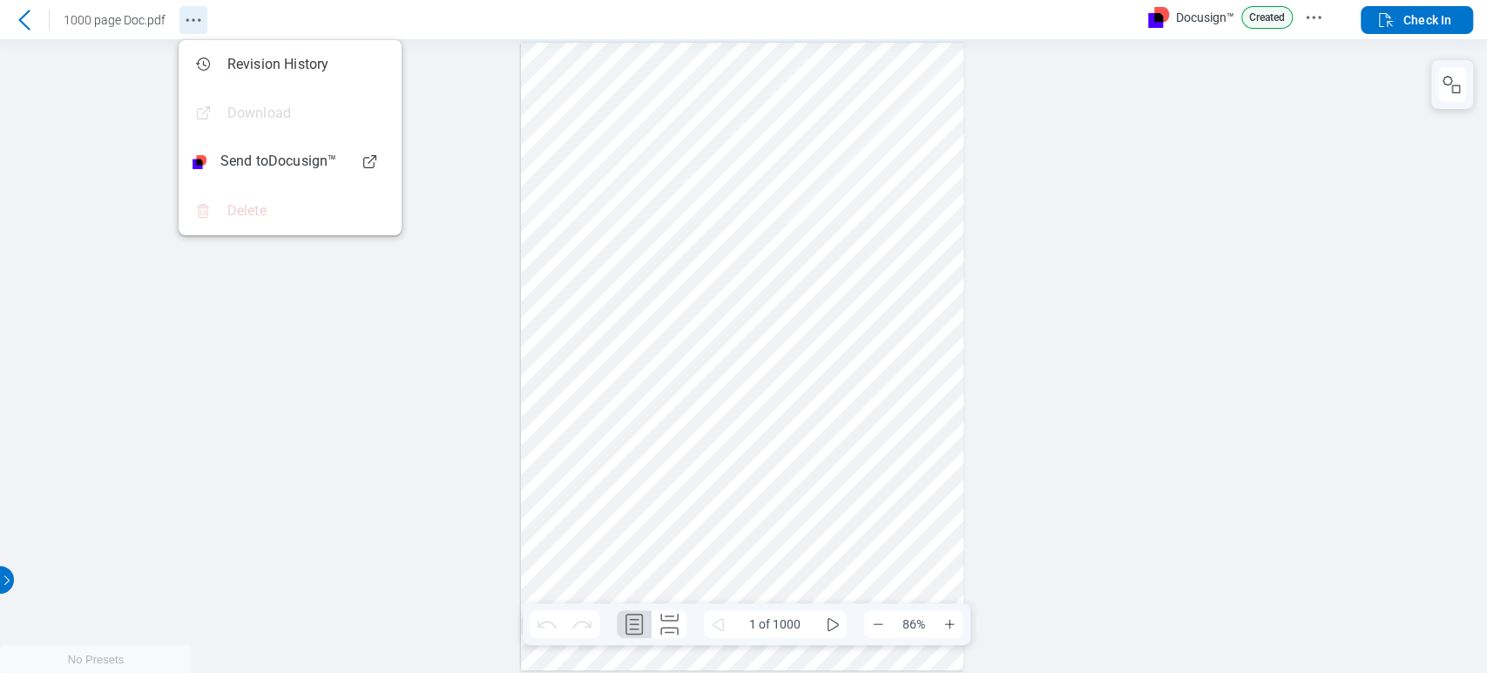
click at [183, 27] on icon "Revision History" at bounding box center [193, 20] width 21 height 21
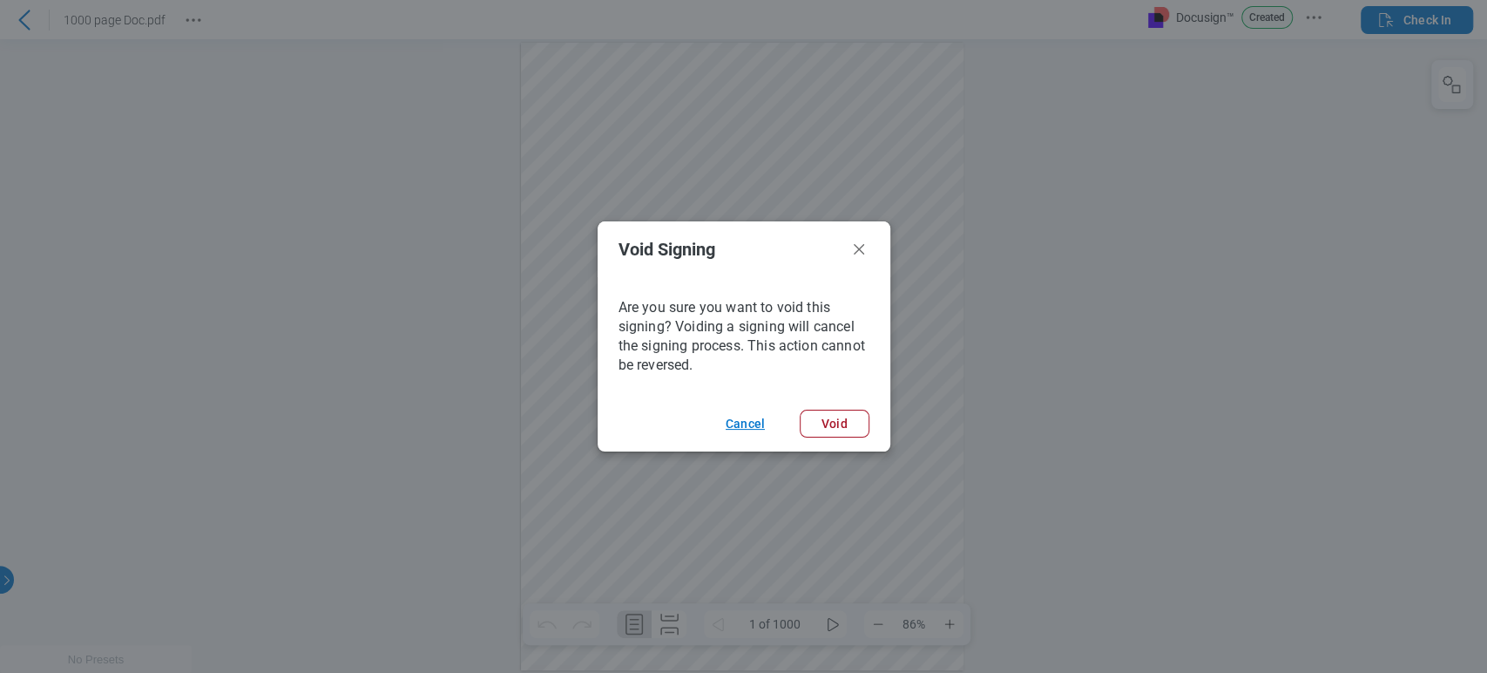
click at [750, 424] on button "Cancel" at bounding box center [745, 424] width 81 height 28
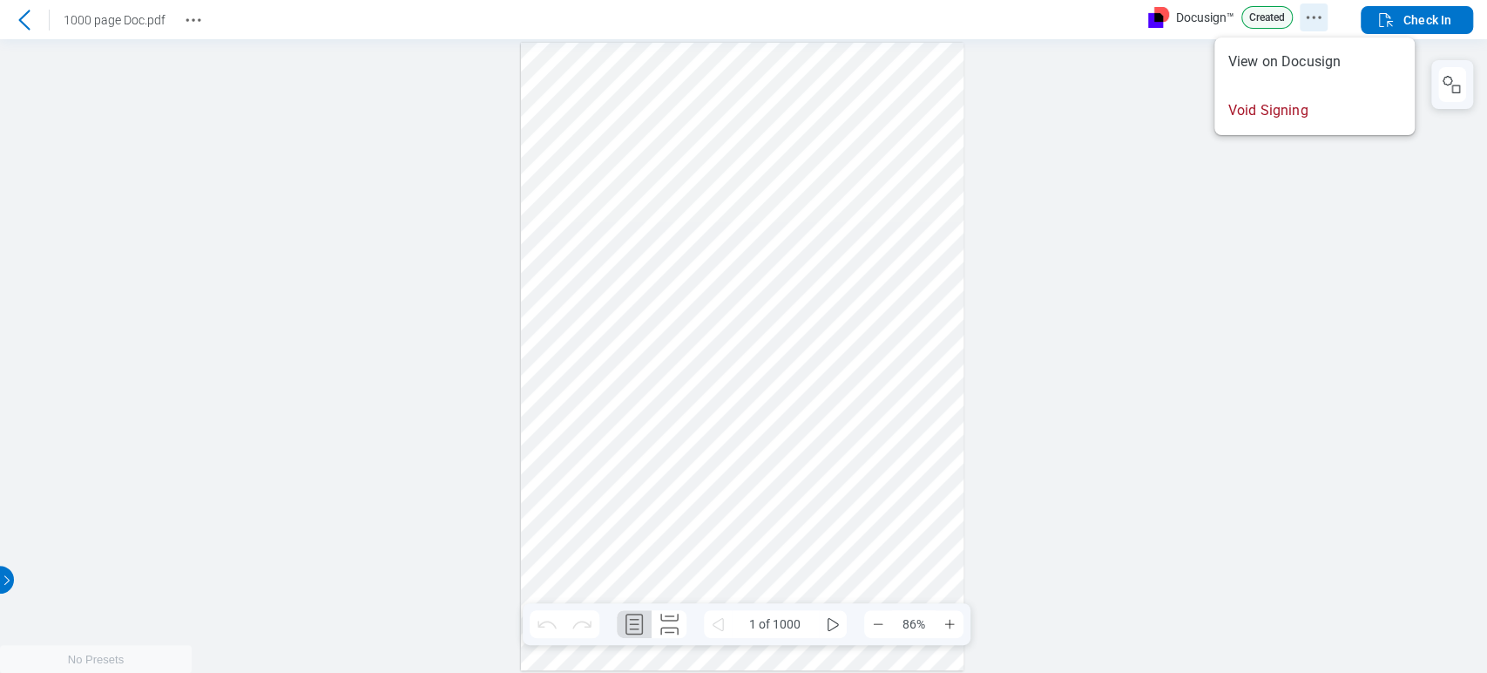
click at [1312, 12] on icon "Docusign Menu" at bounding box center [1313, 17] width 21 height 21
click at [1080, 449] on div at bounding box center [743, 355] width 1487 height 633
click at [1303, 15] on icon "Docusign Menu" at bounding box center [1313, 17] width 21 height 21
click at [1315, 17] on circle "Docusign Menu" at bounding box center [1313, 17] width 3 height 3
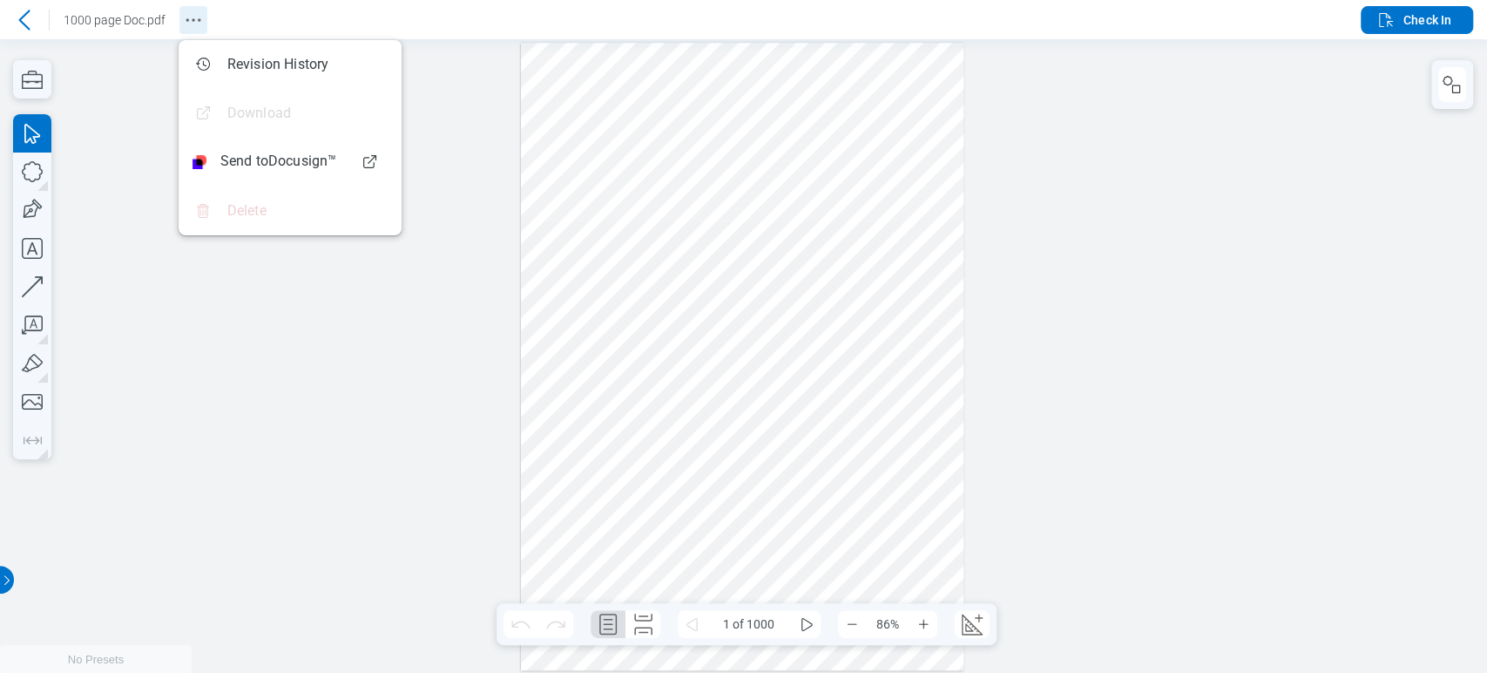
click at [200, 21] on icon "Revision History" at bounding box center [193, 20] width 21 height 21
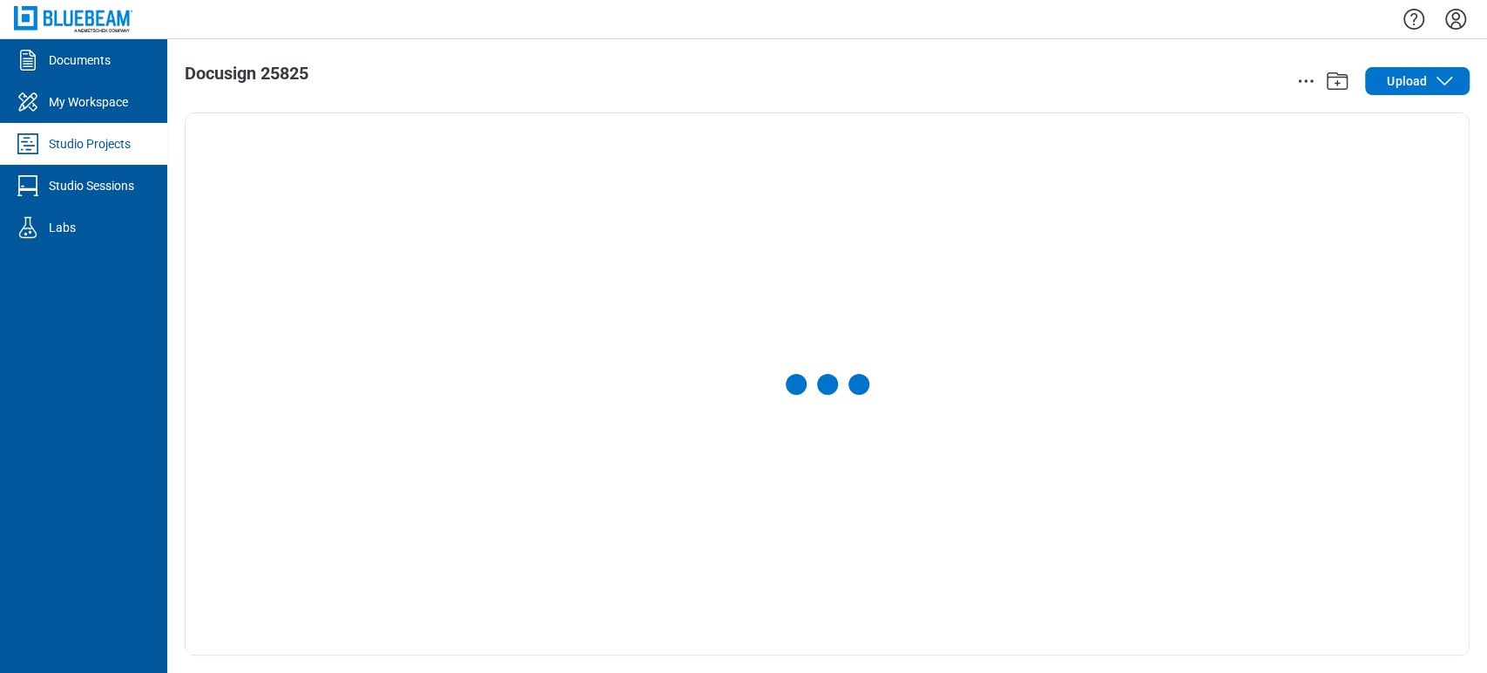
click at [96, 143] on div "Studio Projects" at bounding box center [90, 143] width 82 height 17
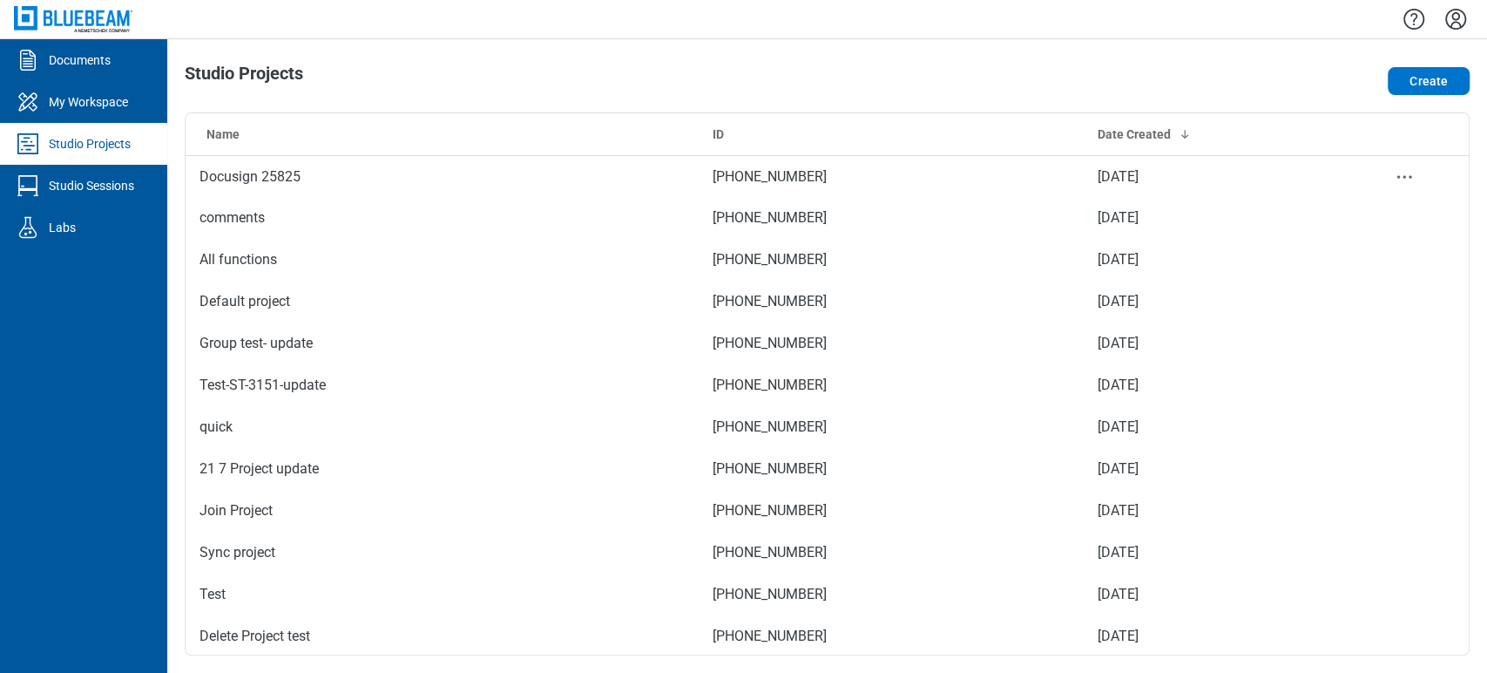
click at [505, 179] on td "Docusign 25825" at bounding box center [442, 176] width 513 height 42
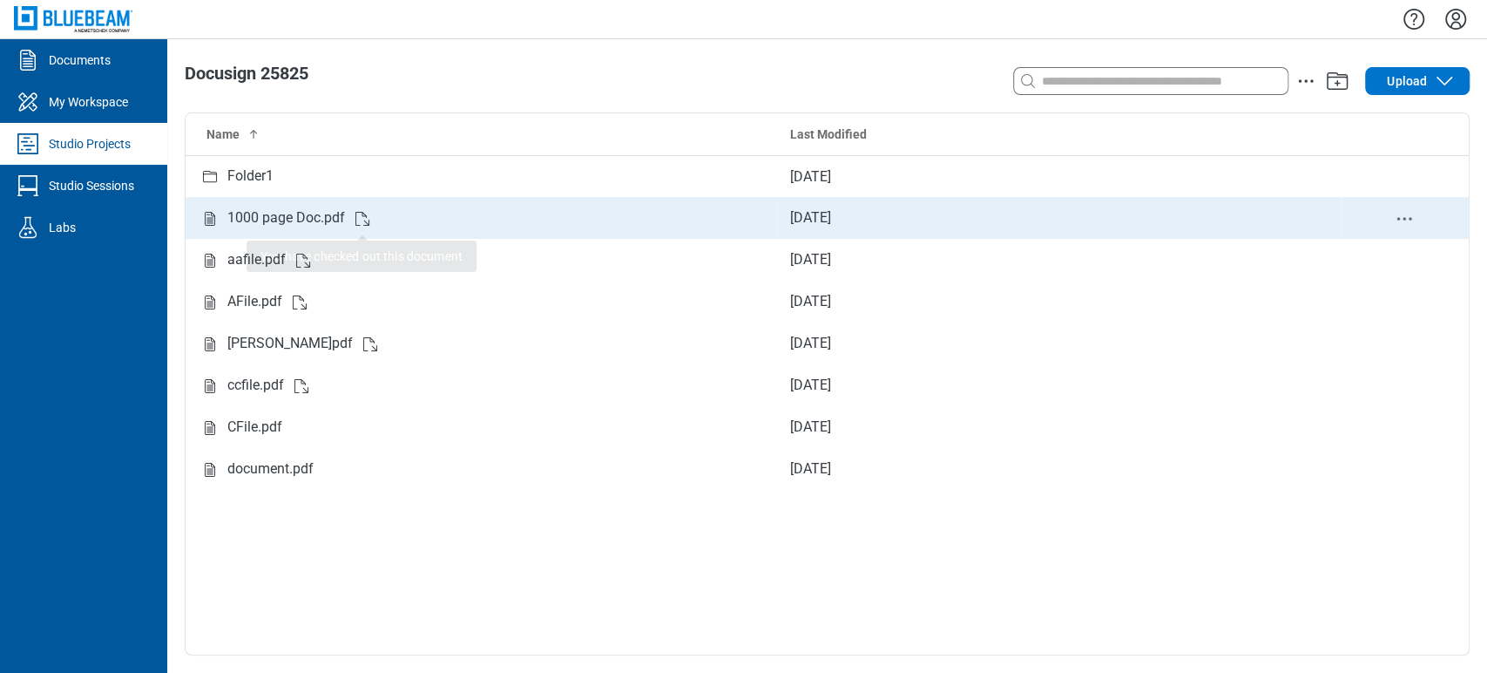
click at [353, 228] on icon "Studio items table" at bounding box center [362, 218] width 21 height 21
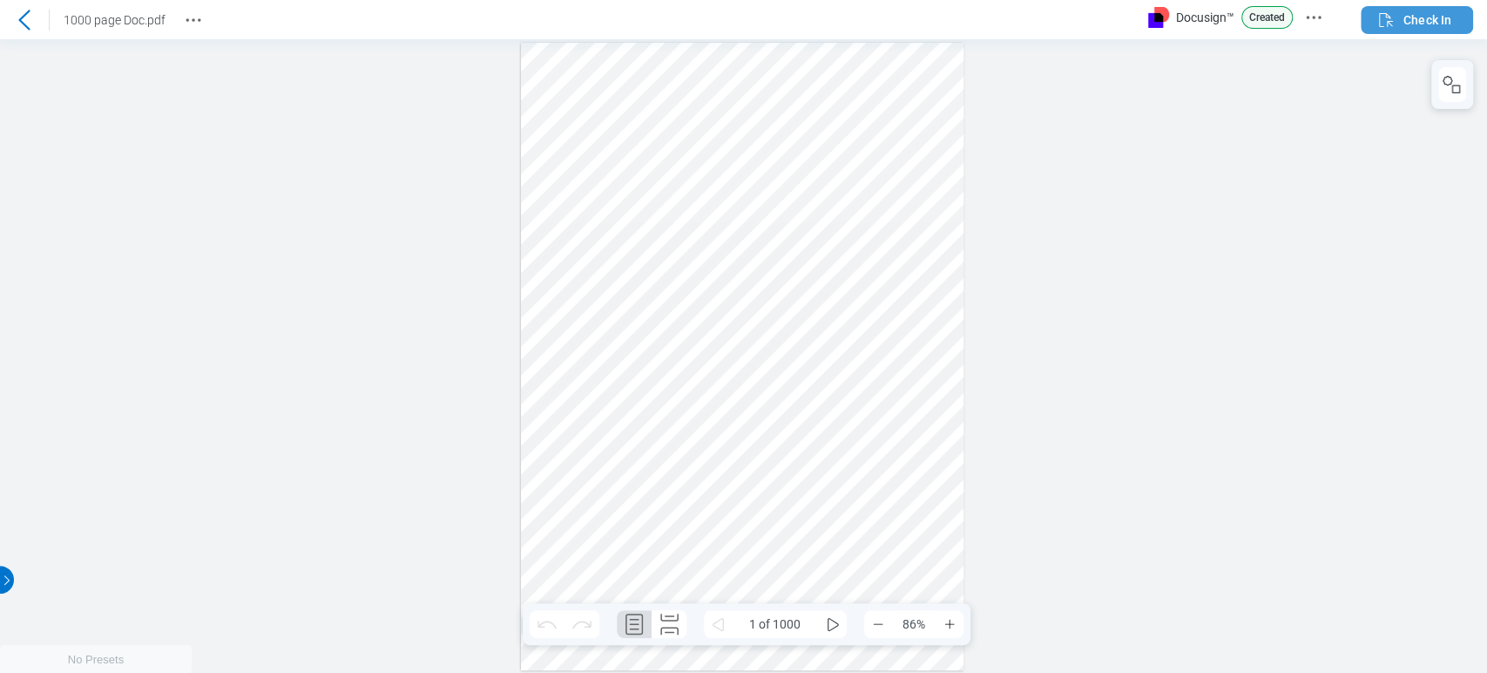
click at [1429, 14] on span "Check In" at bounding box center [1428, 19] width 48 height 17
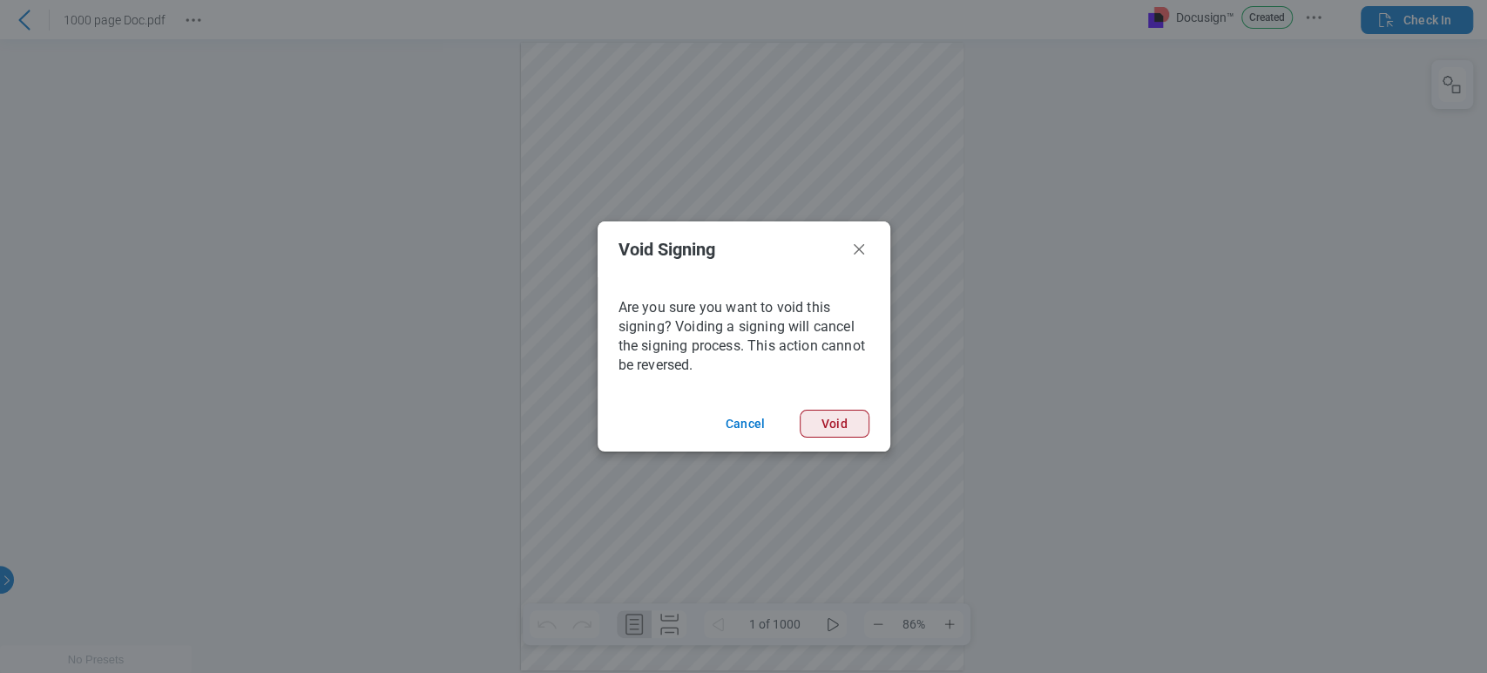
click at [822, 417] on button "Void" at bounding box center [835, 424] width 70 height 28
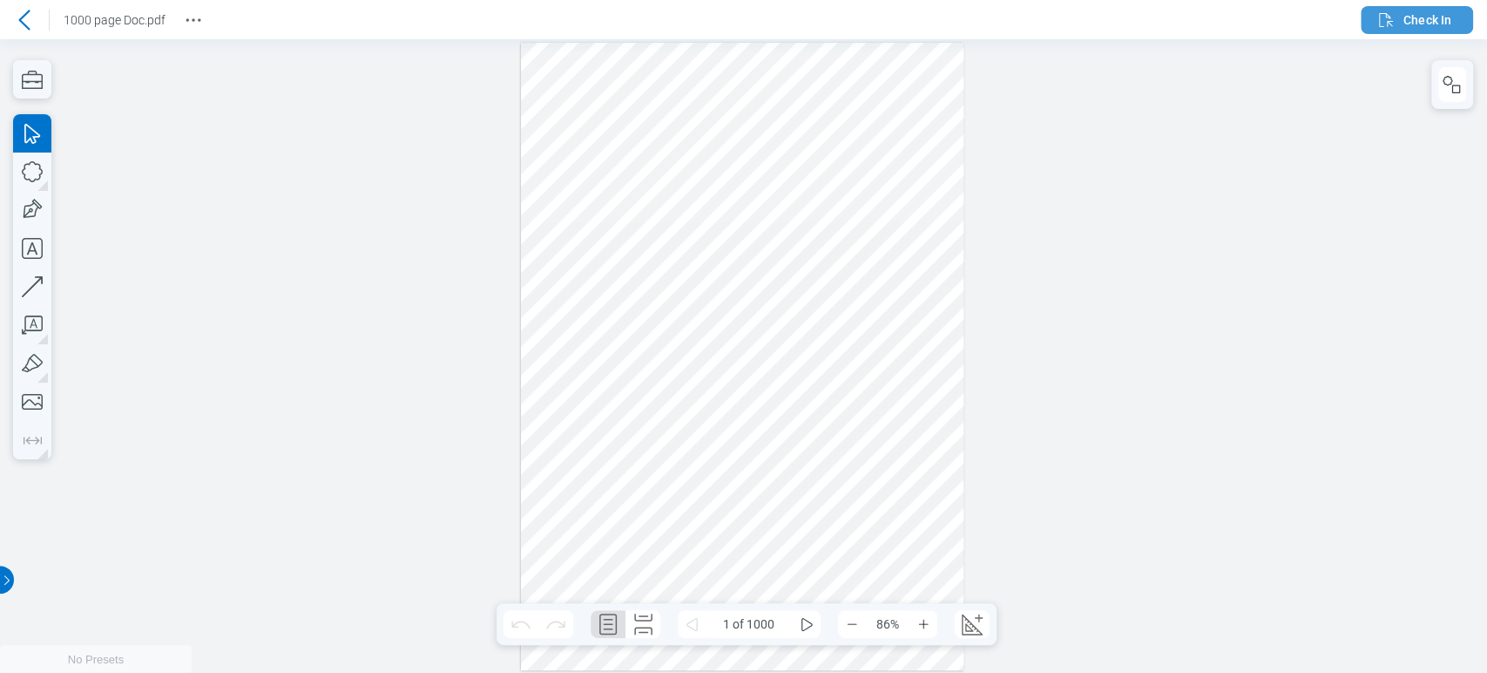
click at [1390, 25] on icon "button" at bounding box center [1386, 20] width 21 height 21
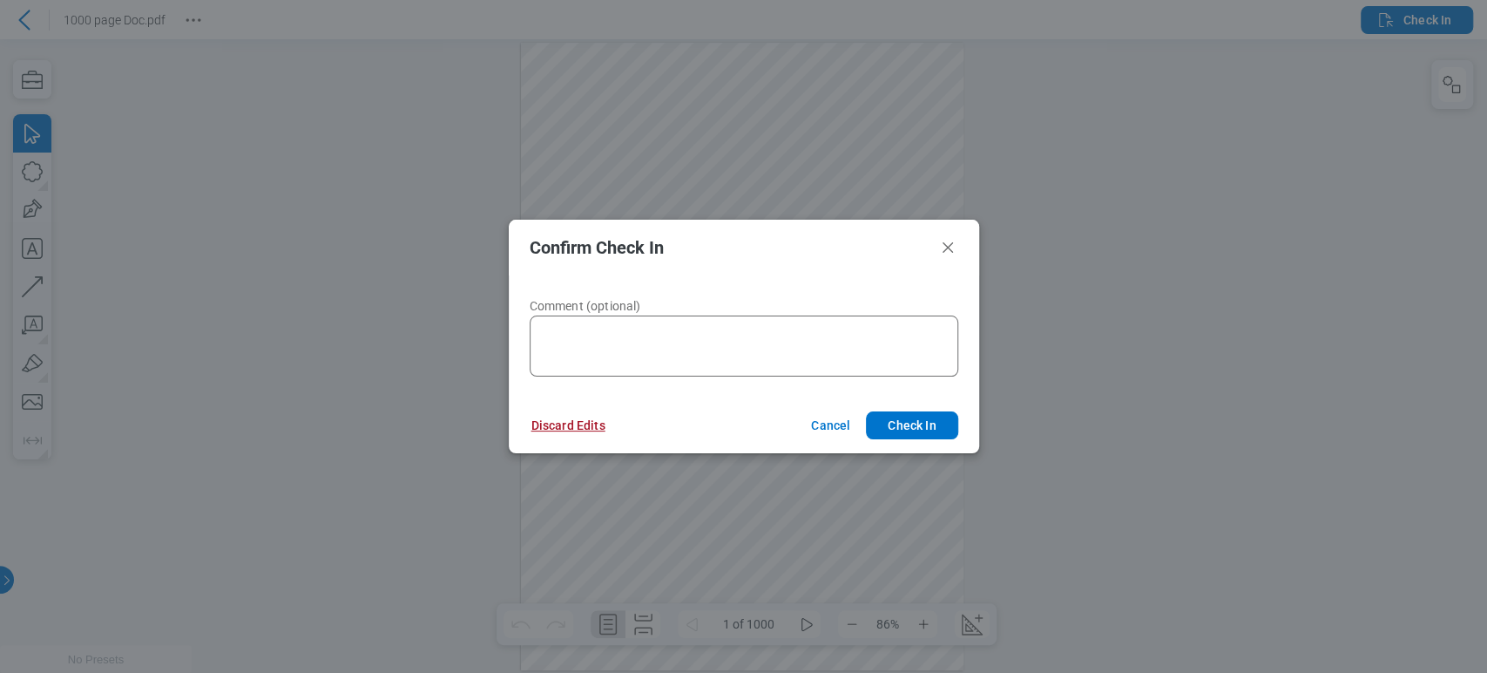
click at [561, 416] on button "Discard Edits" at bounding box center [569, 425] width 116 height 28
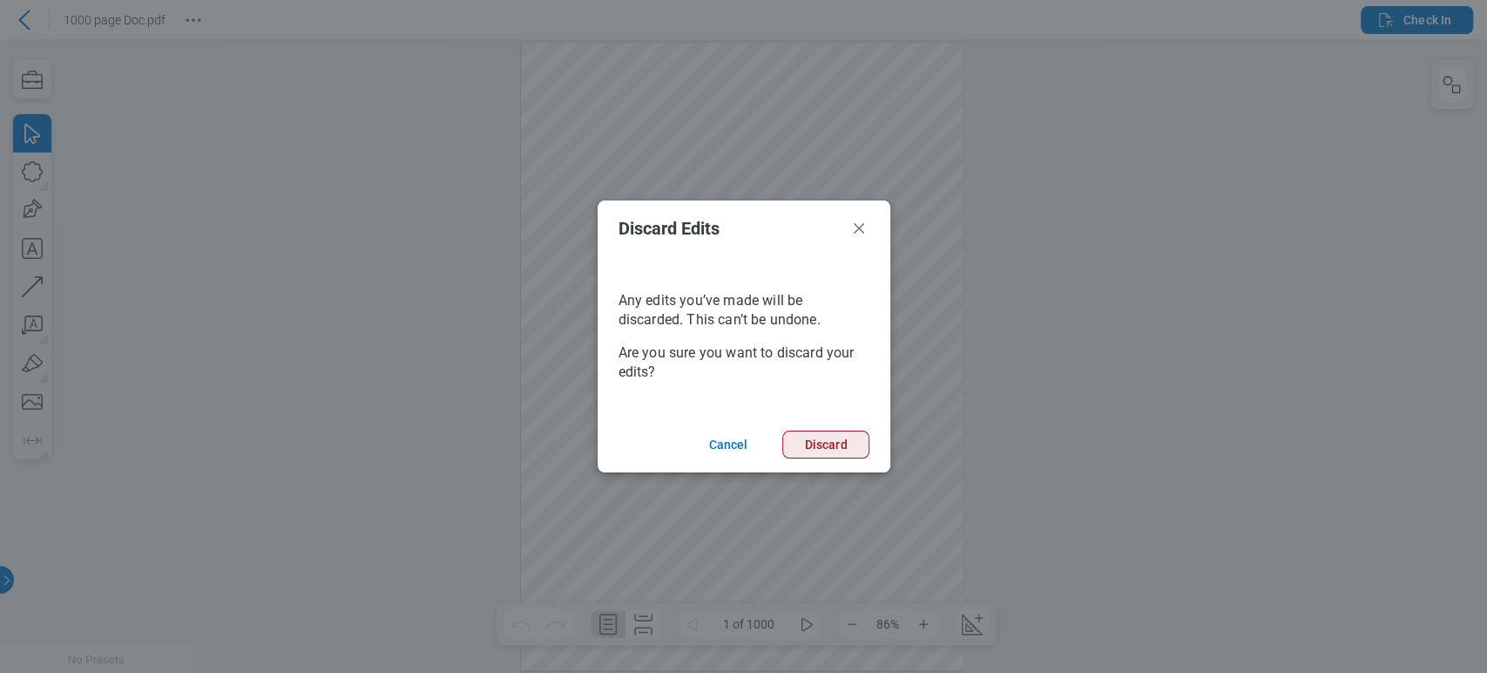
click at [798, 444] on button "Discard" at bounding box center [825, 444] width 86 height 28
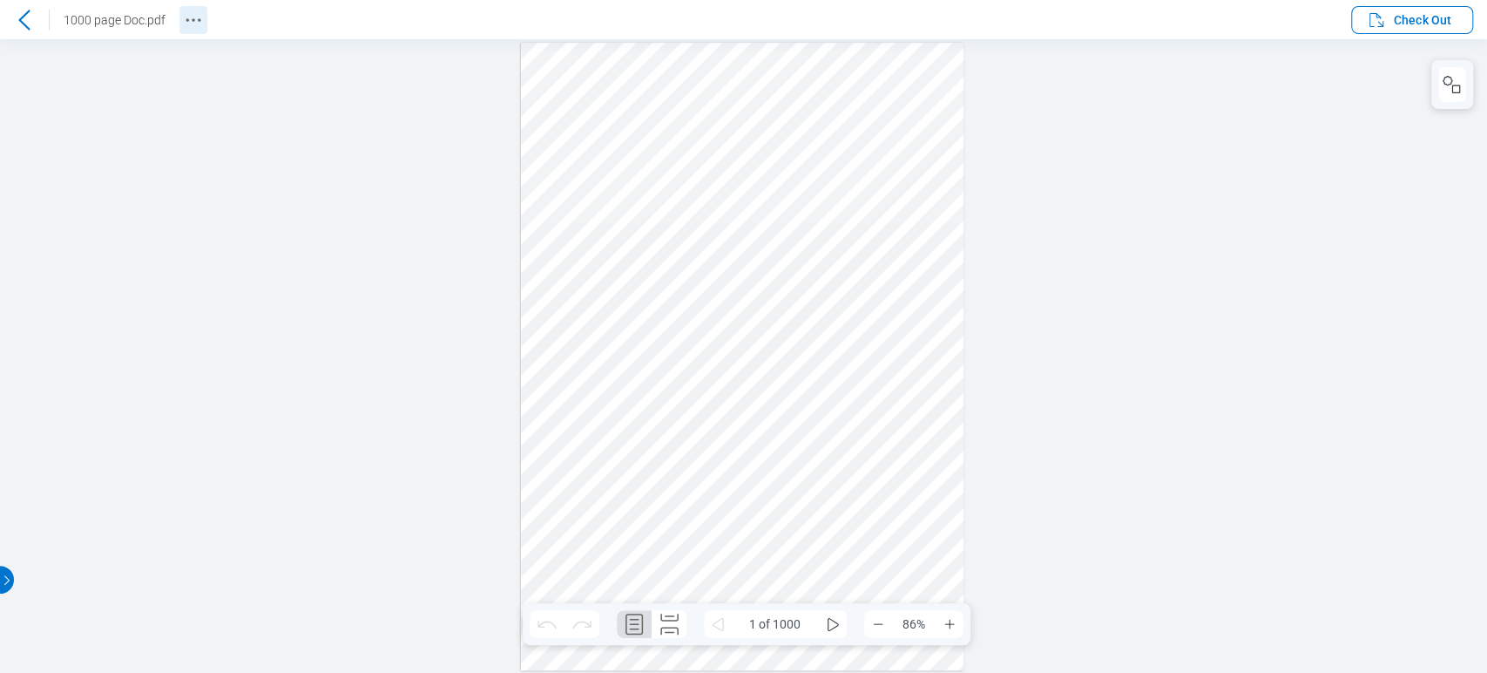
click at [195, 20] on icon "Revision History" at bounding box center [193, 20] width 21 height 21
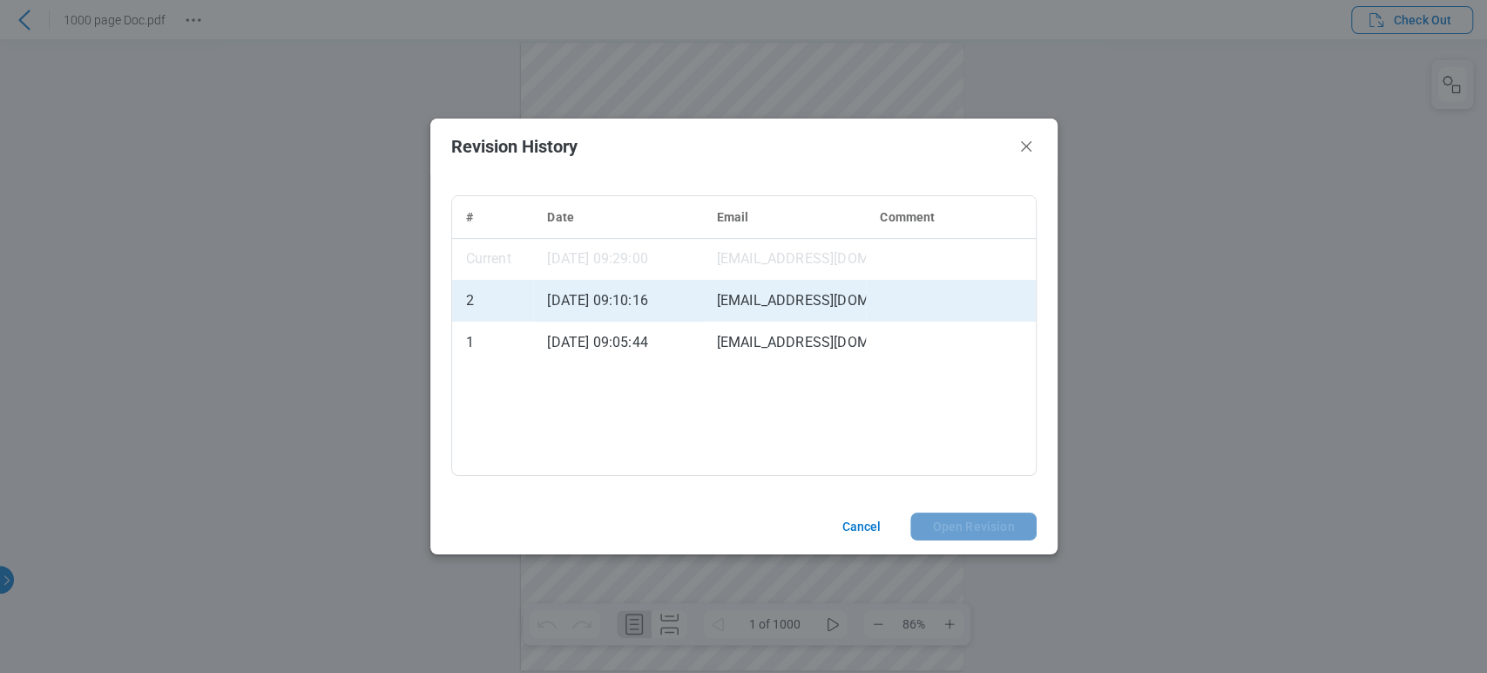
click at [631, 302] on td "[DATE] 09:10:16" at bounding box center [617, 301] width 169 height 42
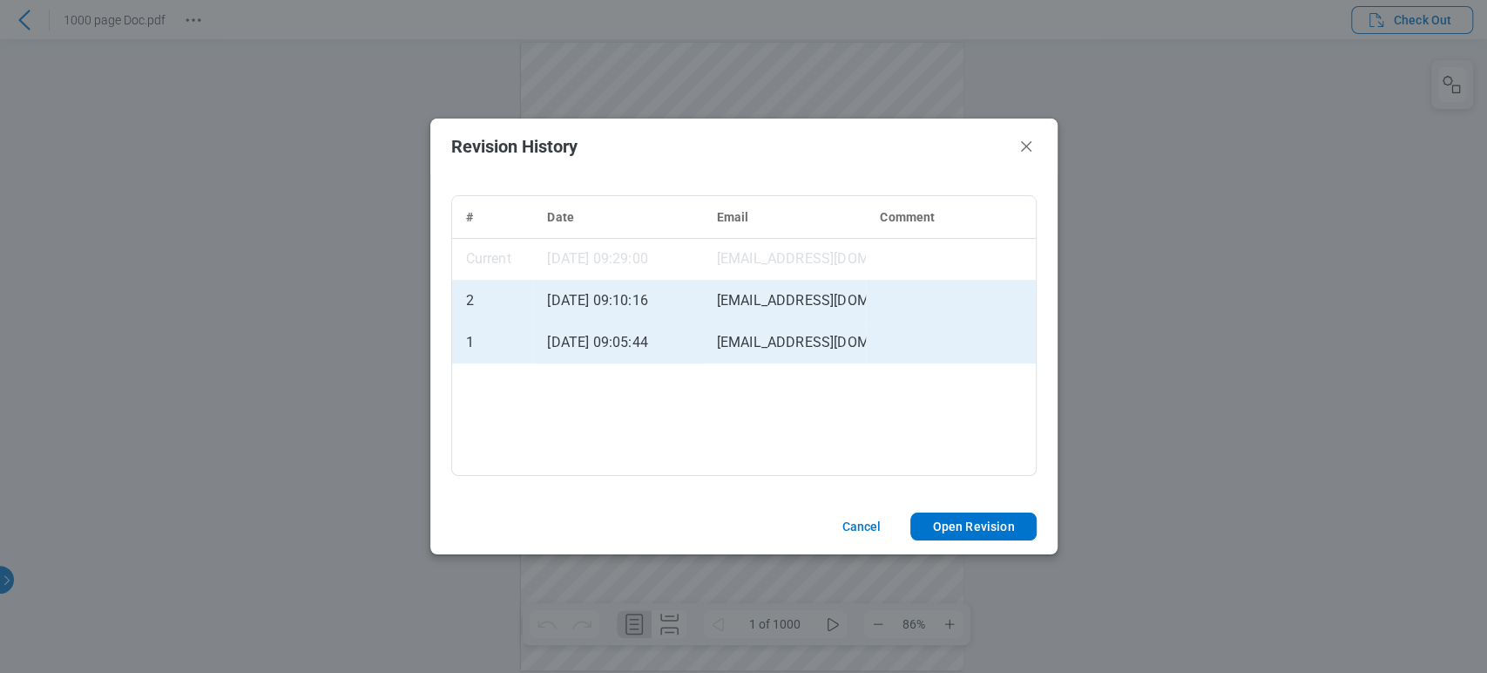
click at [633, 337] on td "[DATE] 09:05:44" at bounding box center [617, 343] width 169 height 42
click at [781, 312] on td "[EMAIL_ADDRESS][DOMAIN_NAME]" at bounding box center [785, 301] width 164 height 42
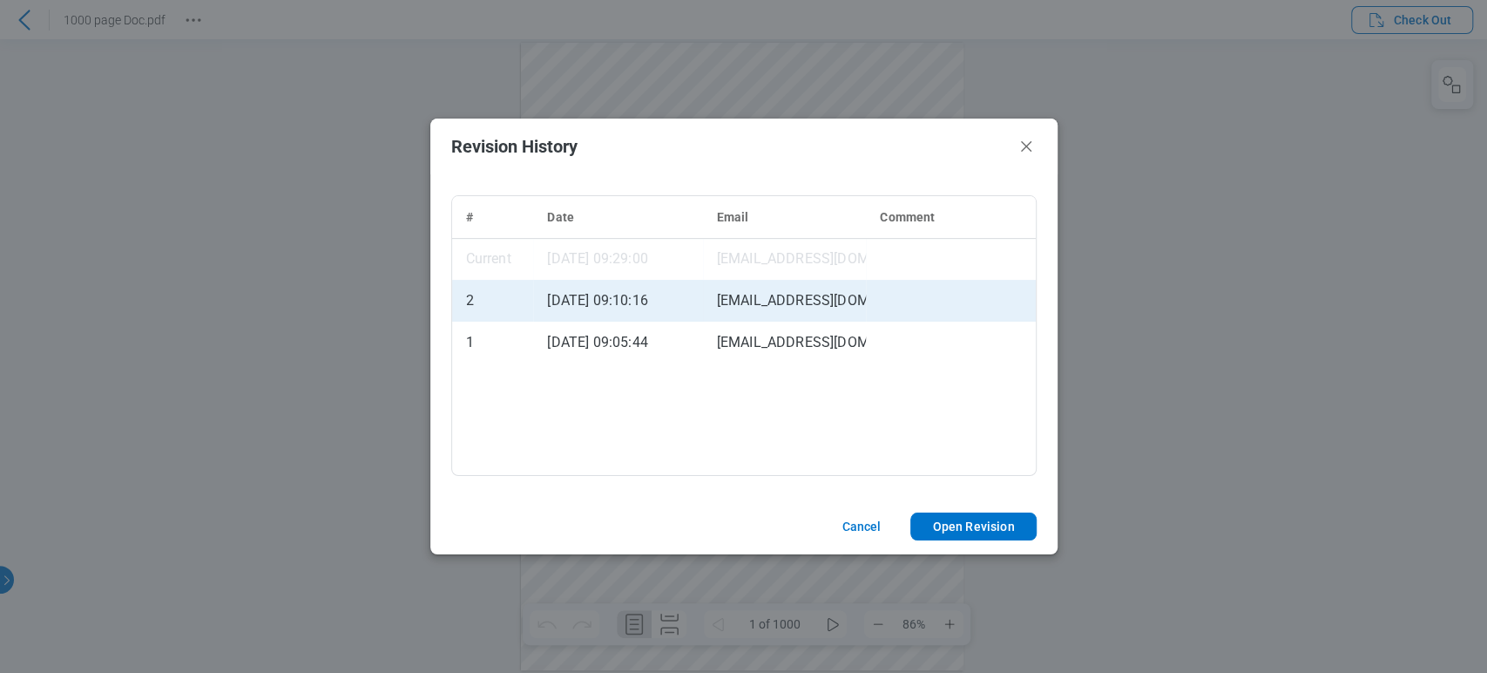
drag, startPoint x: 823, startPoint y: 267, endPoint x: 828, endPoint y: 302, distance: 35.1
click at [824, 267] on td "[EMAIL_ADDRESS][DOMAIN_NAME]" at bounding box center [785, 259] width 164 height 42
click at [866, 525] on button "Cancel" at bounding box center [859, 526] width 76 height 28
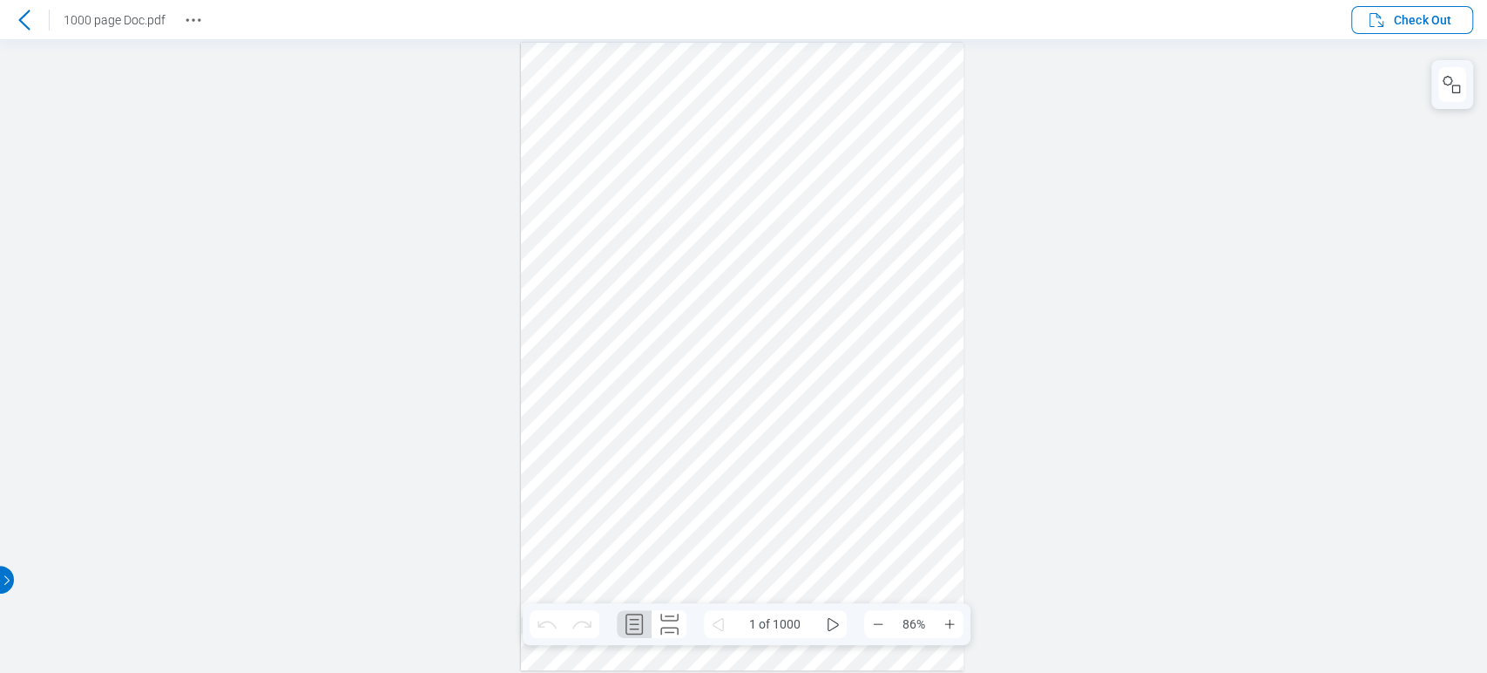
click at [16, 30] on icon at bounding box center [24, 20] width 21 height 21
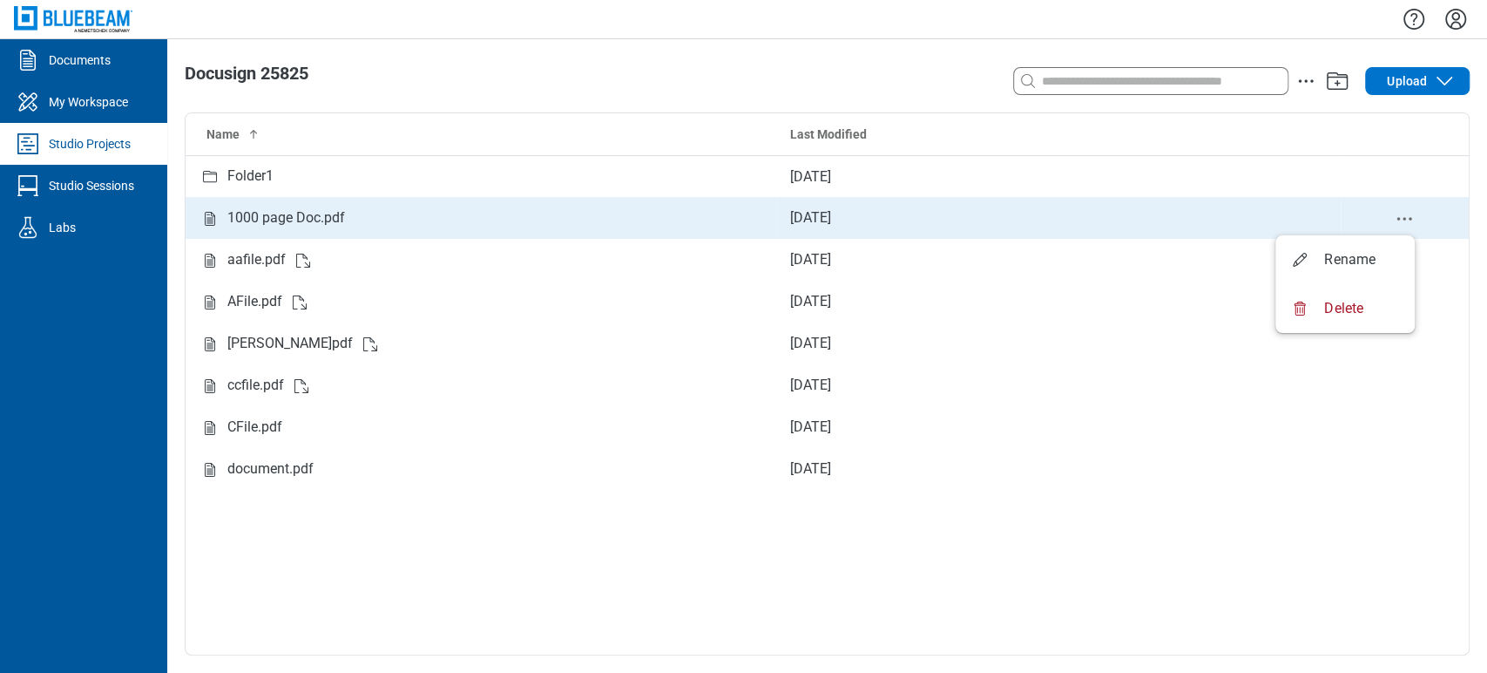
click at [1408, 216] on icon "delete-context-menu" at bounding box center [1404, 218] width 21 height 21
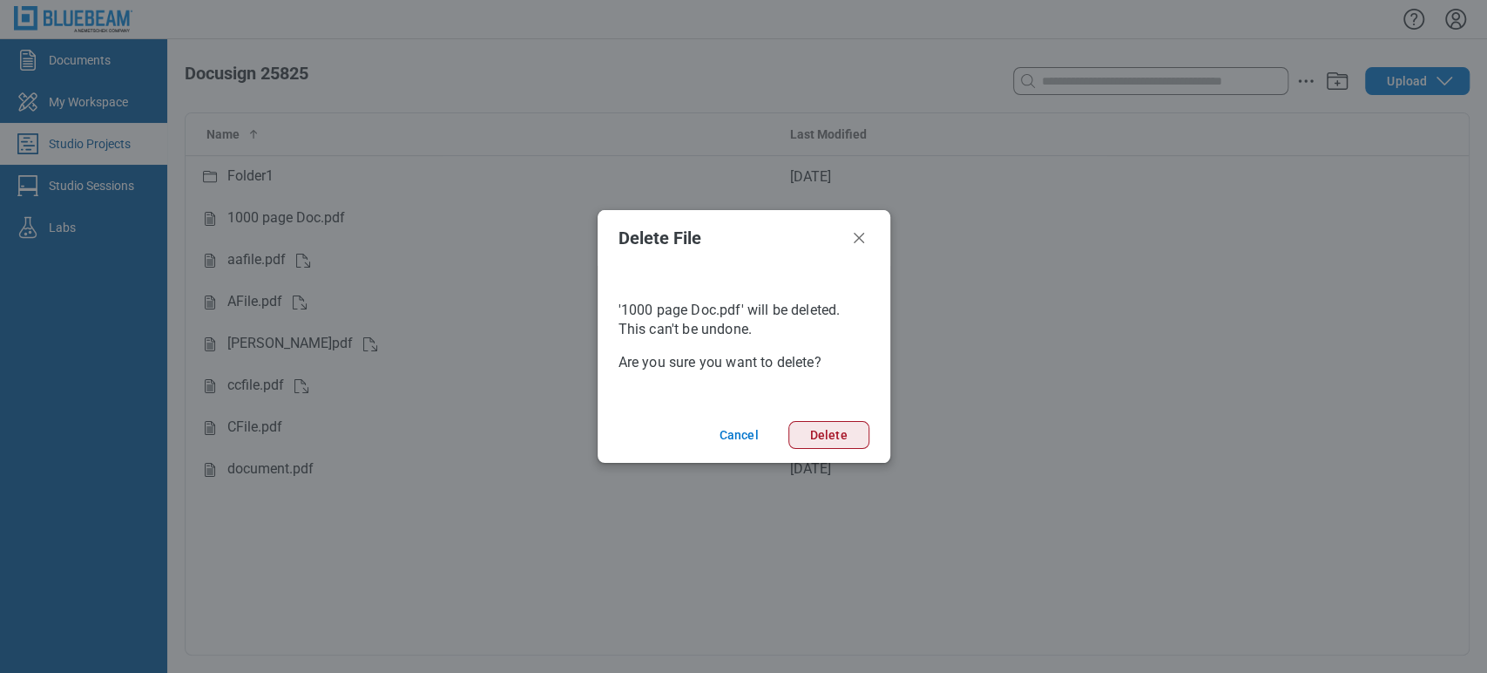
click at [809, 424] on button "Delete" at bounding box center [829, 435] width 81 height 28
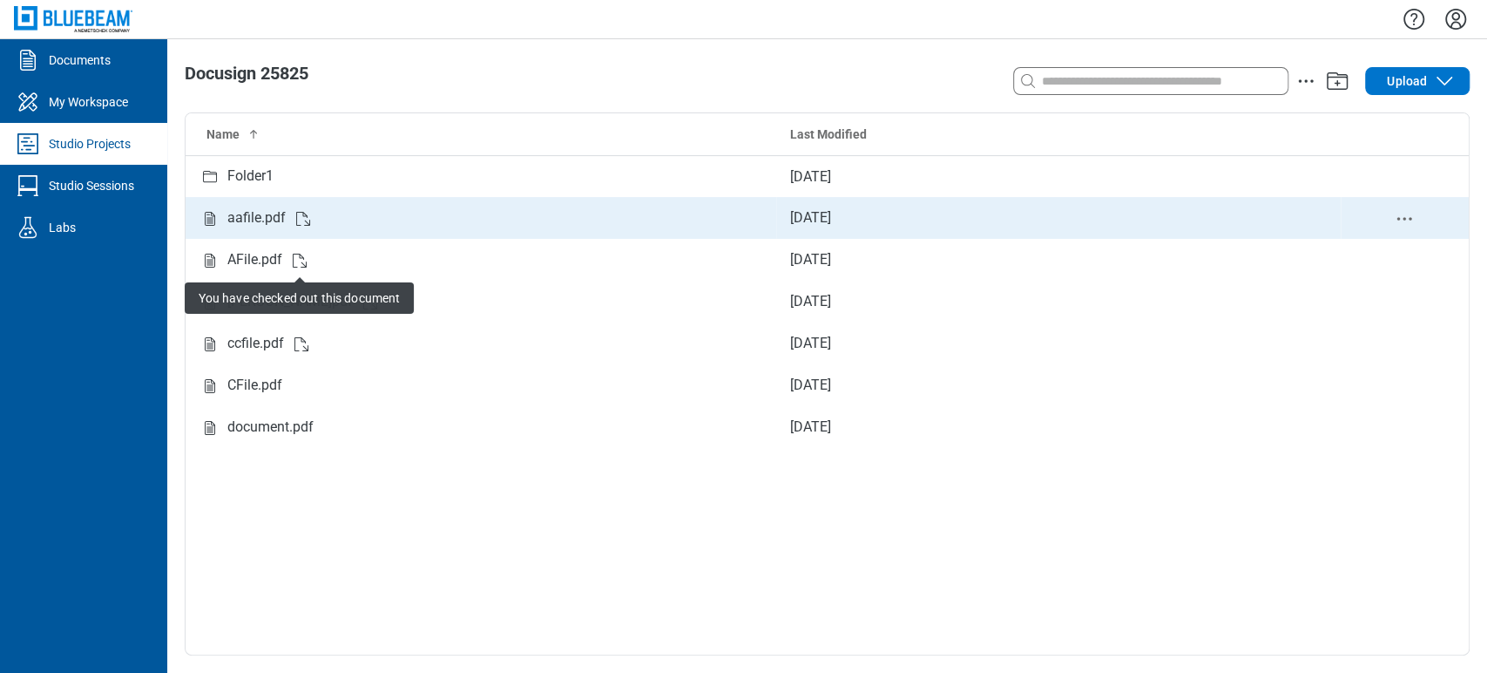
click at [281, 207] on div "aafile.pdf" at bounding box center [256, 218] width 58 height 22
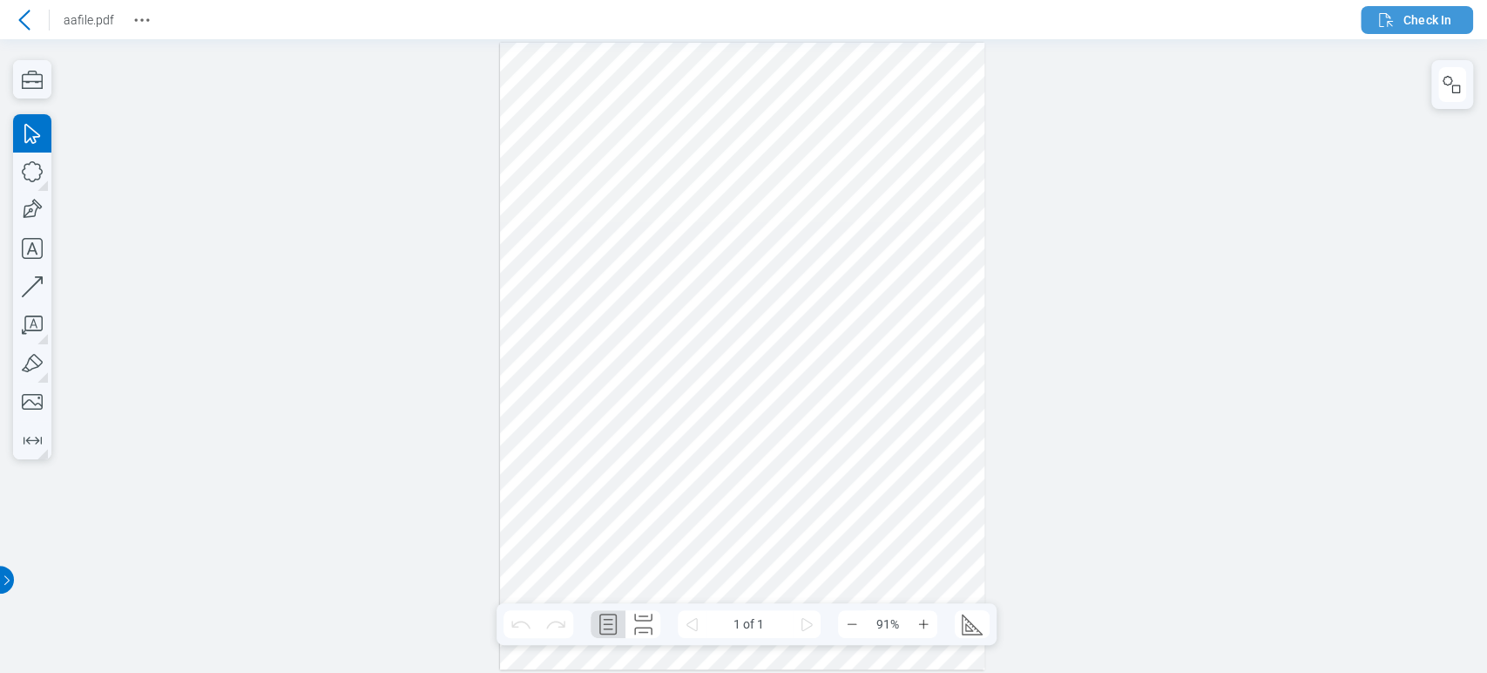
click at [1430, 23] on span "Check In" at bounding box center [1428, 19] width 48 height 17
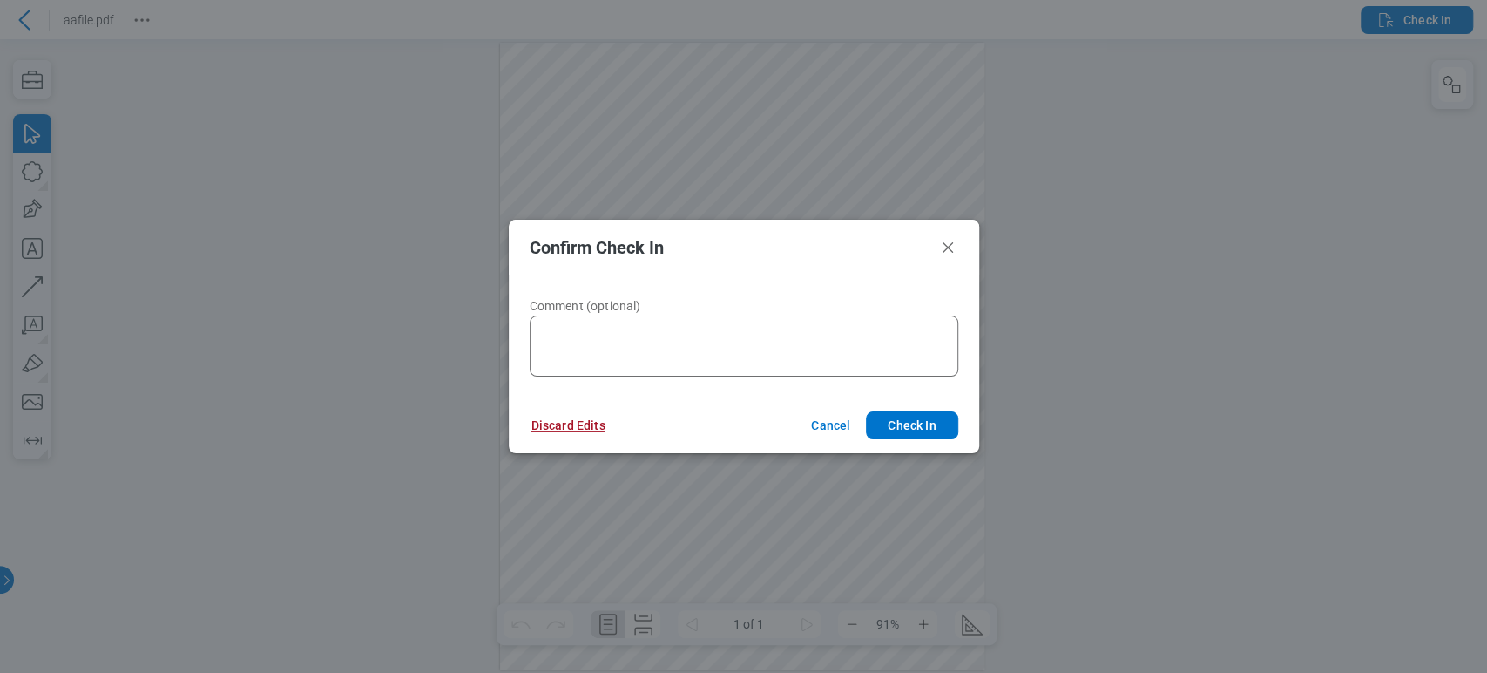
click at [593, 416] on button "Discard Edits" at bounding box center [569, 425] width 116 height 28
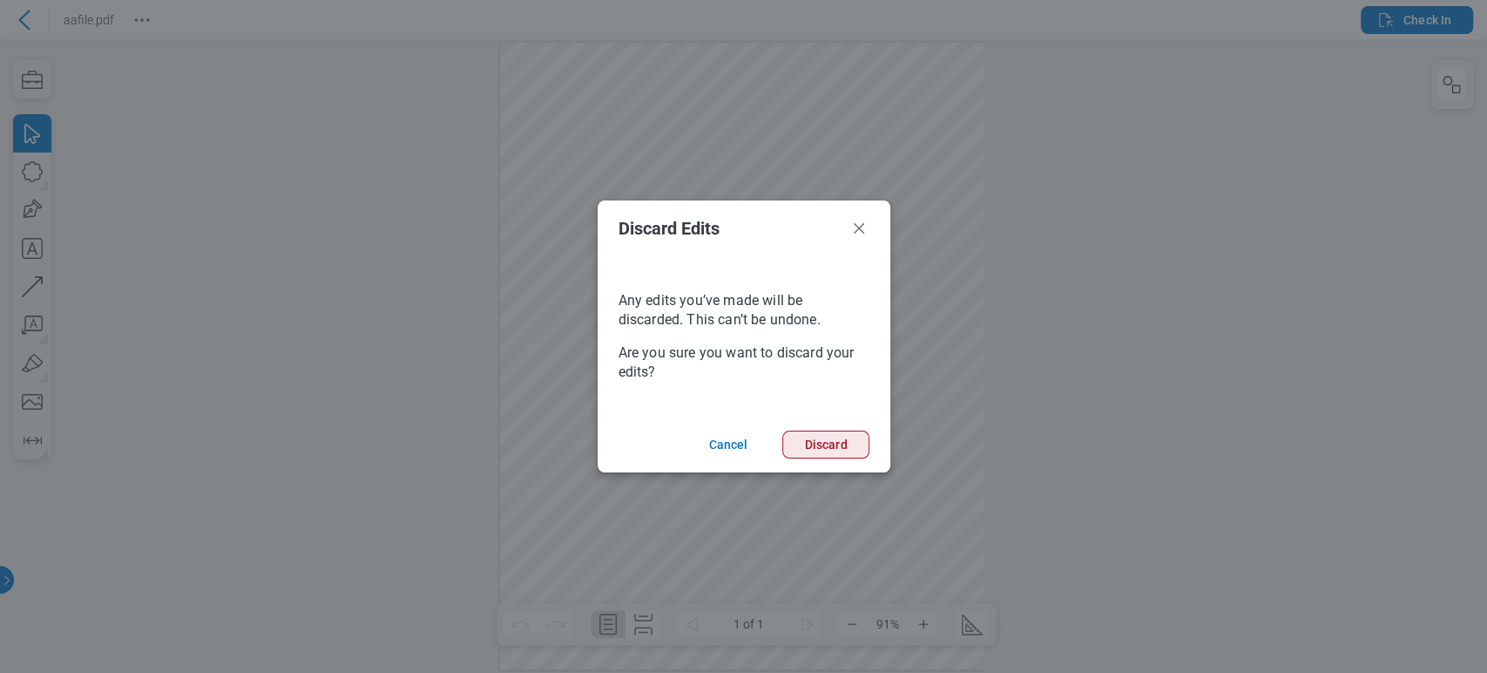
click at [807, 449] on button "Discard" at bounding box center [825, 444] width 86 height 28
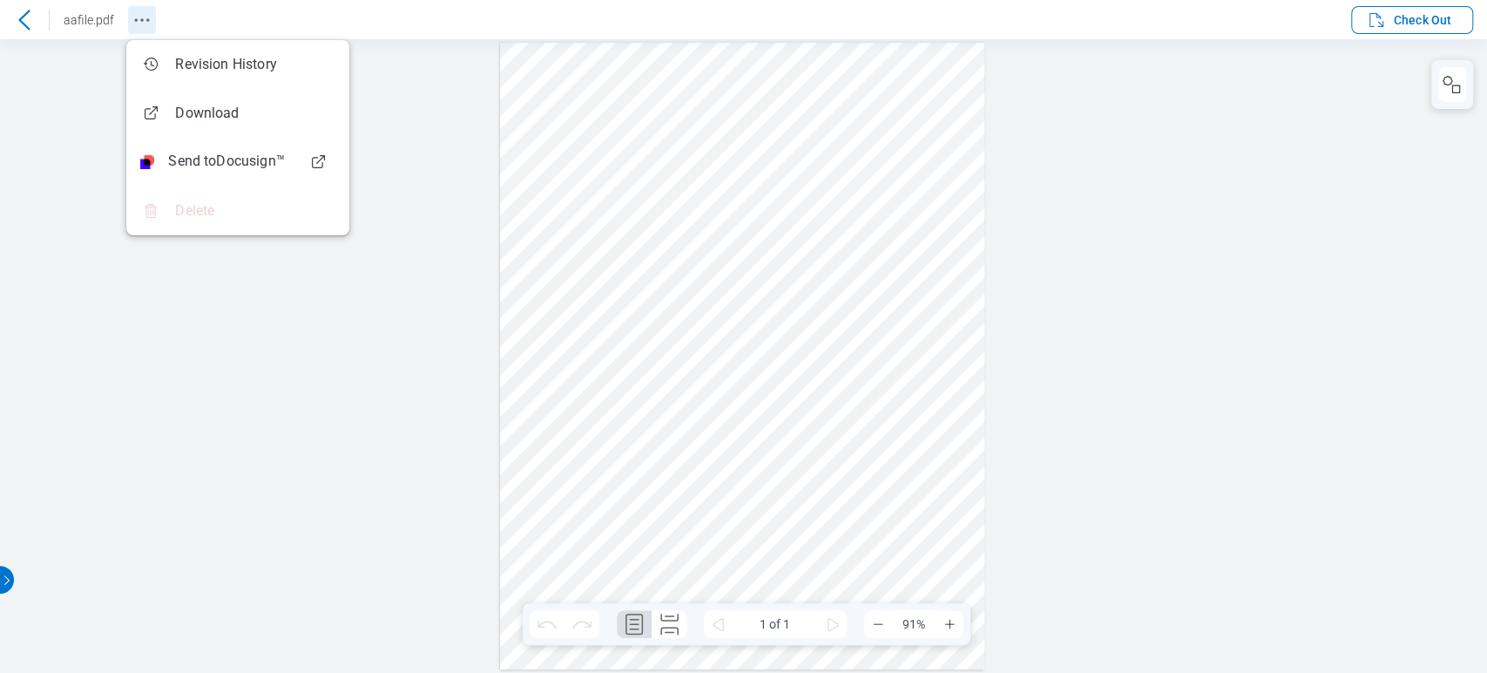
click at [132, 26] on icon "Revision History" at bounding box center [142, 20] width 21 height 21
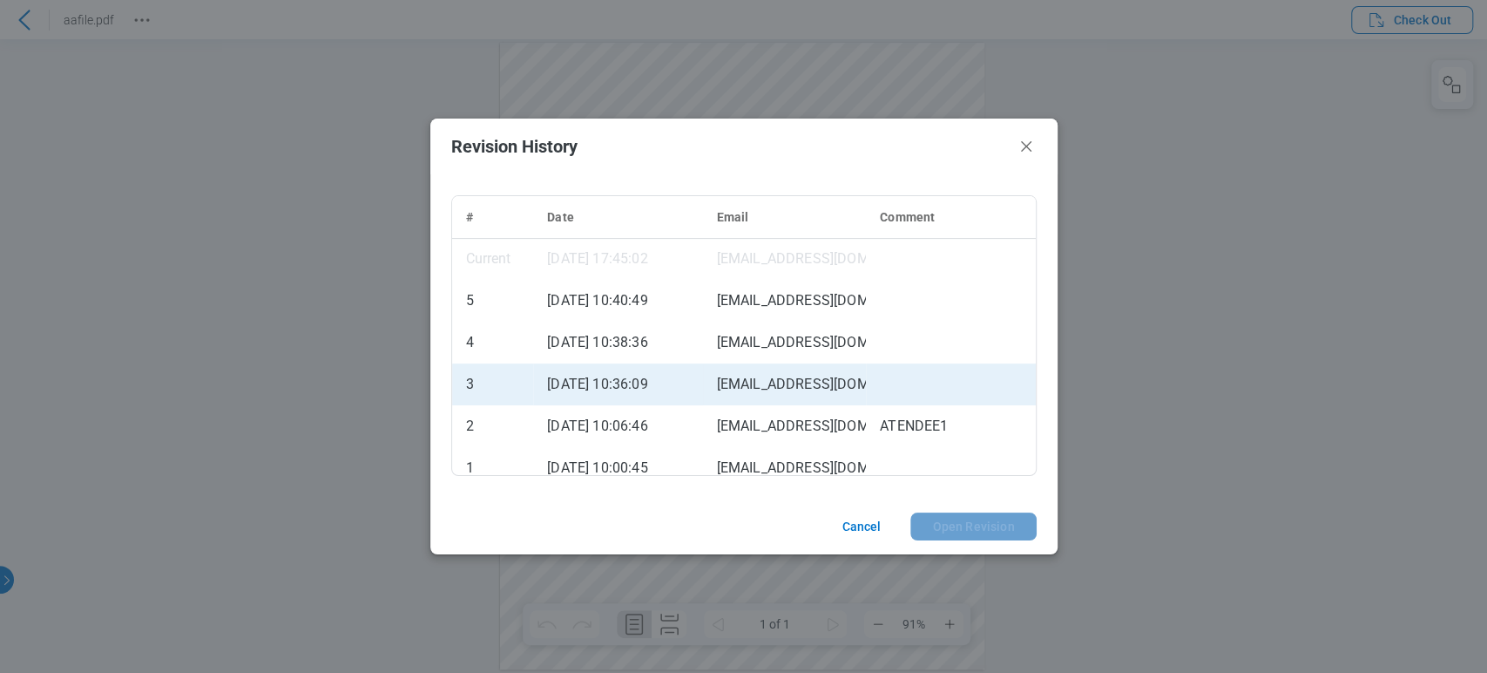
scroll to position [13, 0]
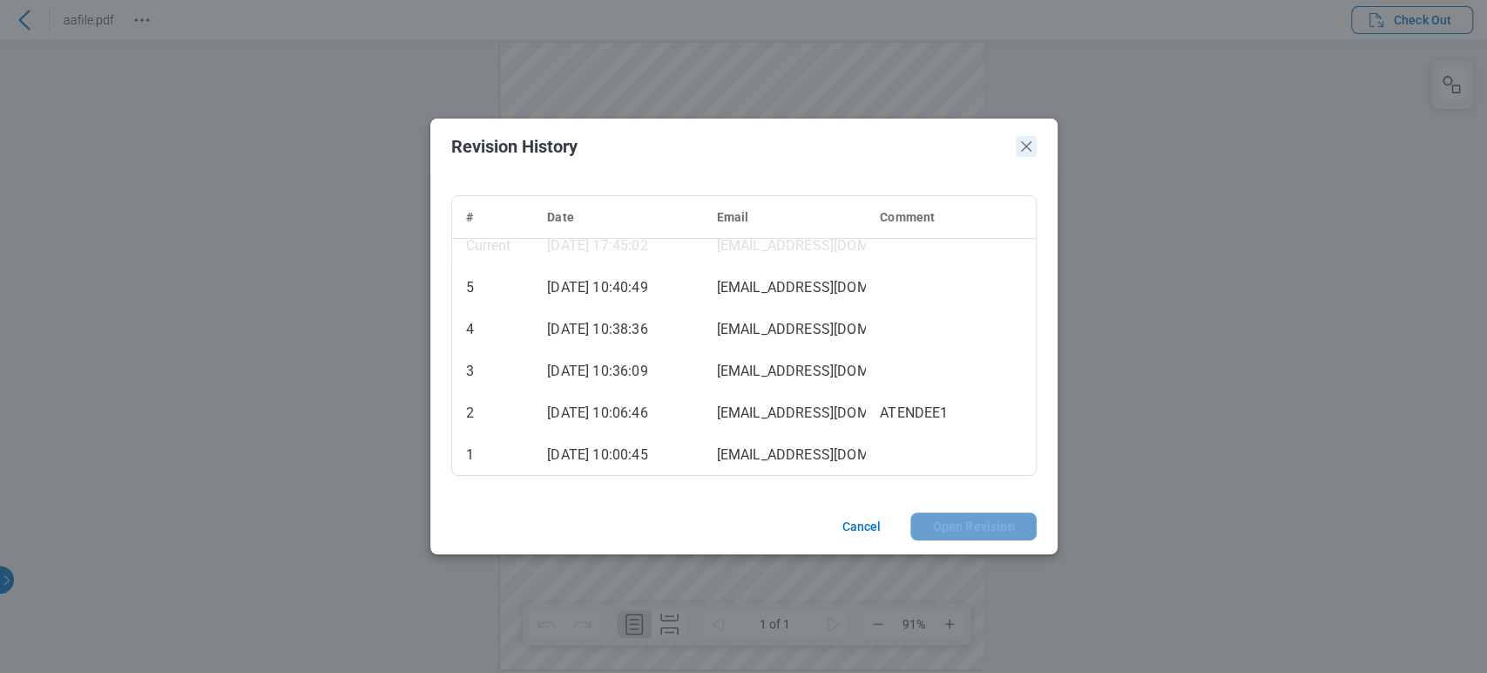
click at [1025, 151] on icon "Close" at bounding box center [1026, 146] width 21 height 21
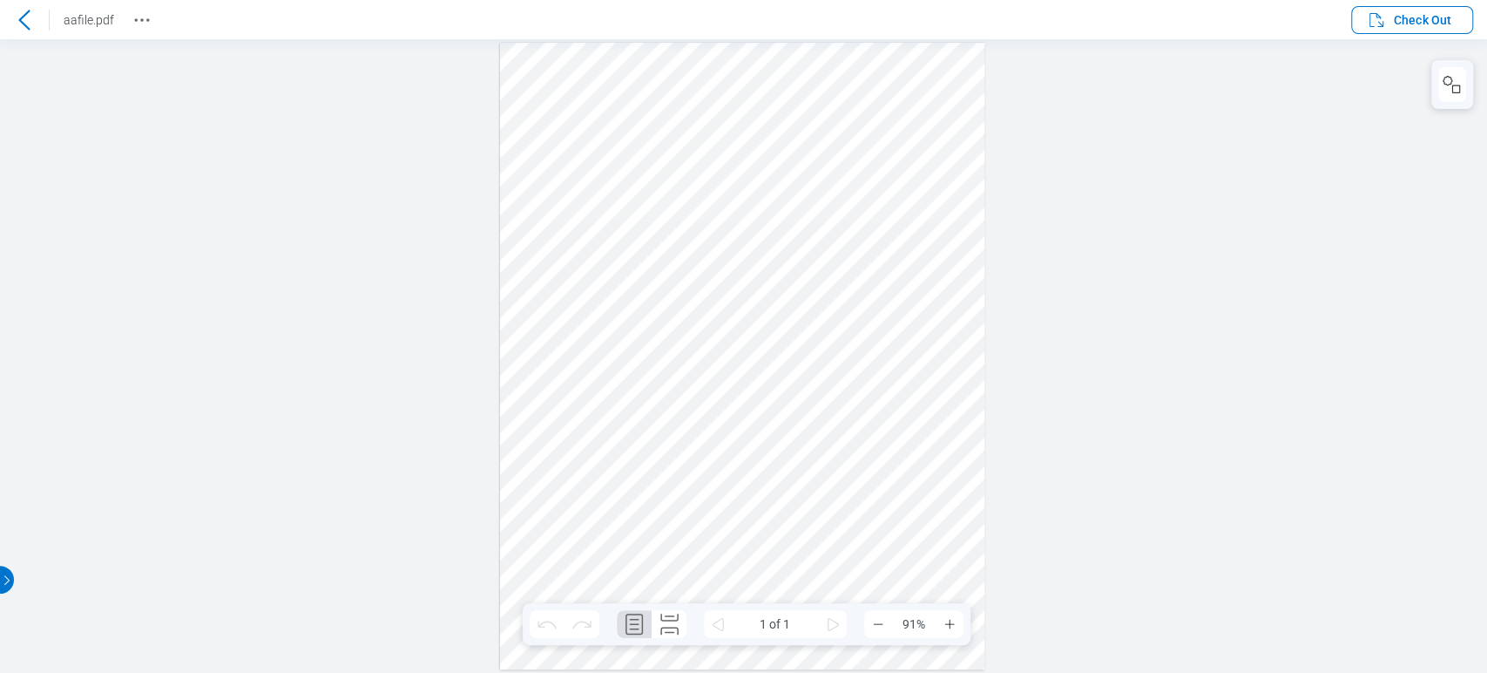
click at [28, 17] on icon at bounding box center [24, 20] width 21 height 21
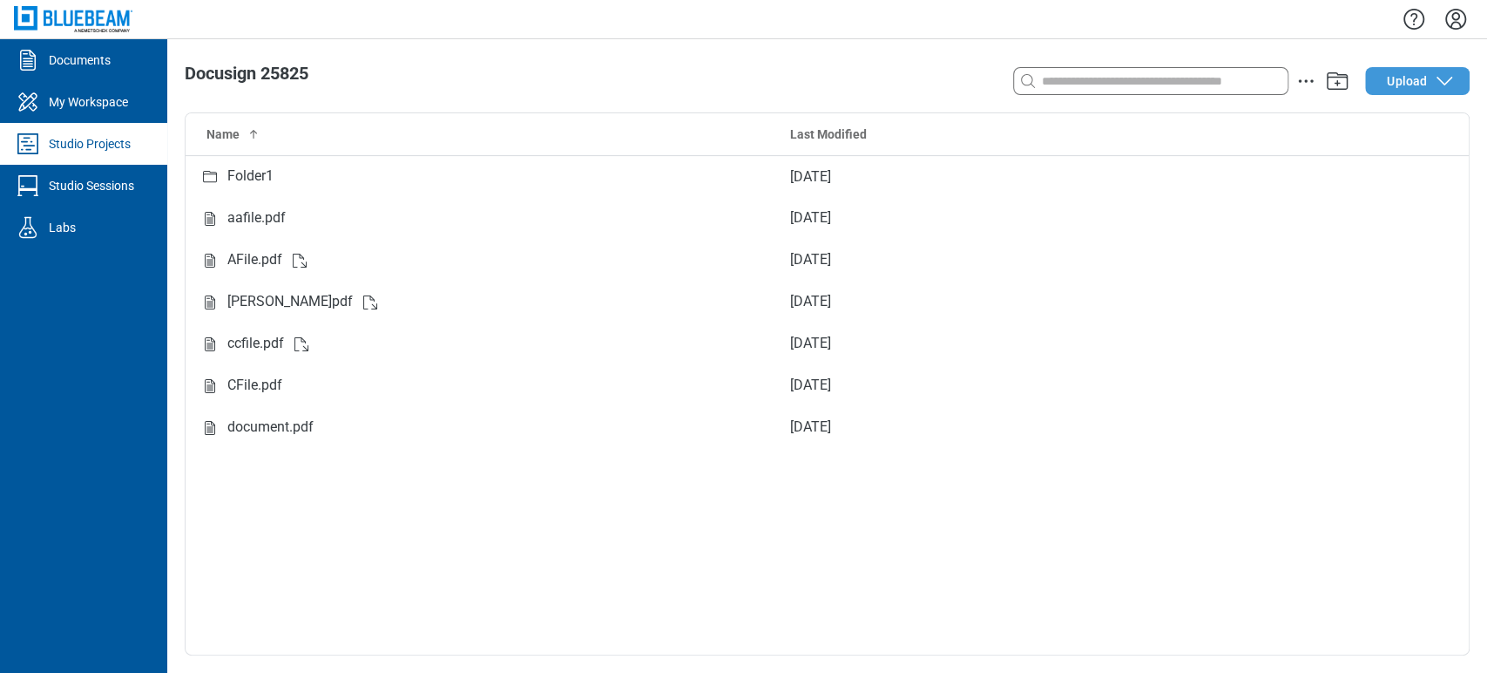
click at [1425, 67] on button "Upload" at bounding box center [1417, 81] width 105 height 28
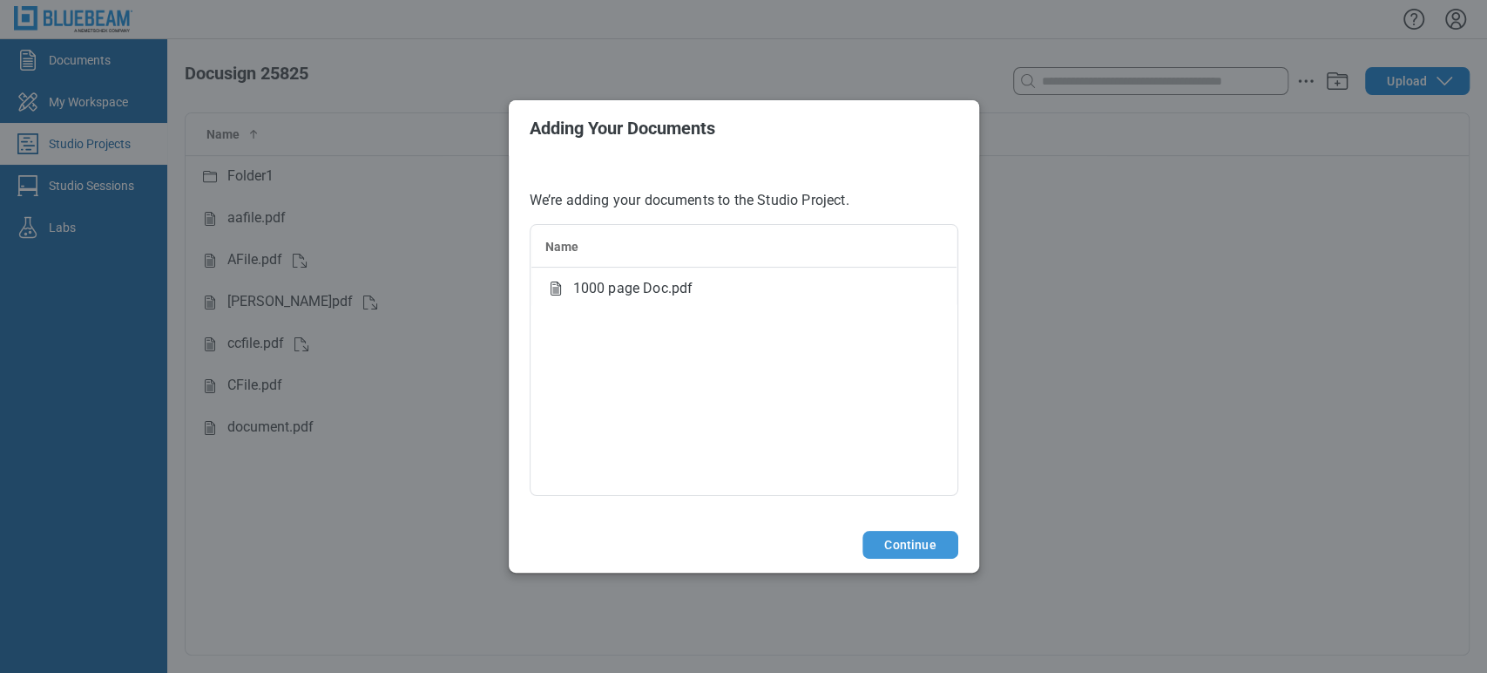
click at [911, 542] on button "Continue" at bounding box center [910, 545] width 95 height 28
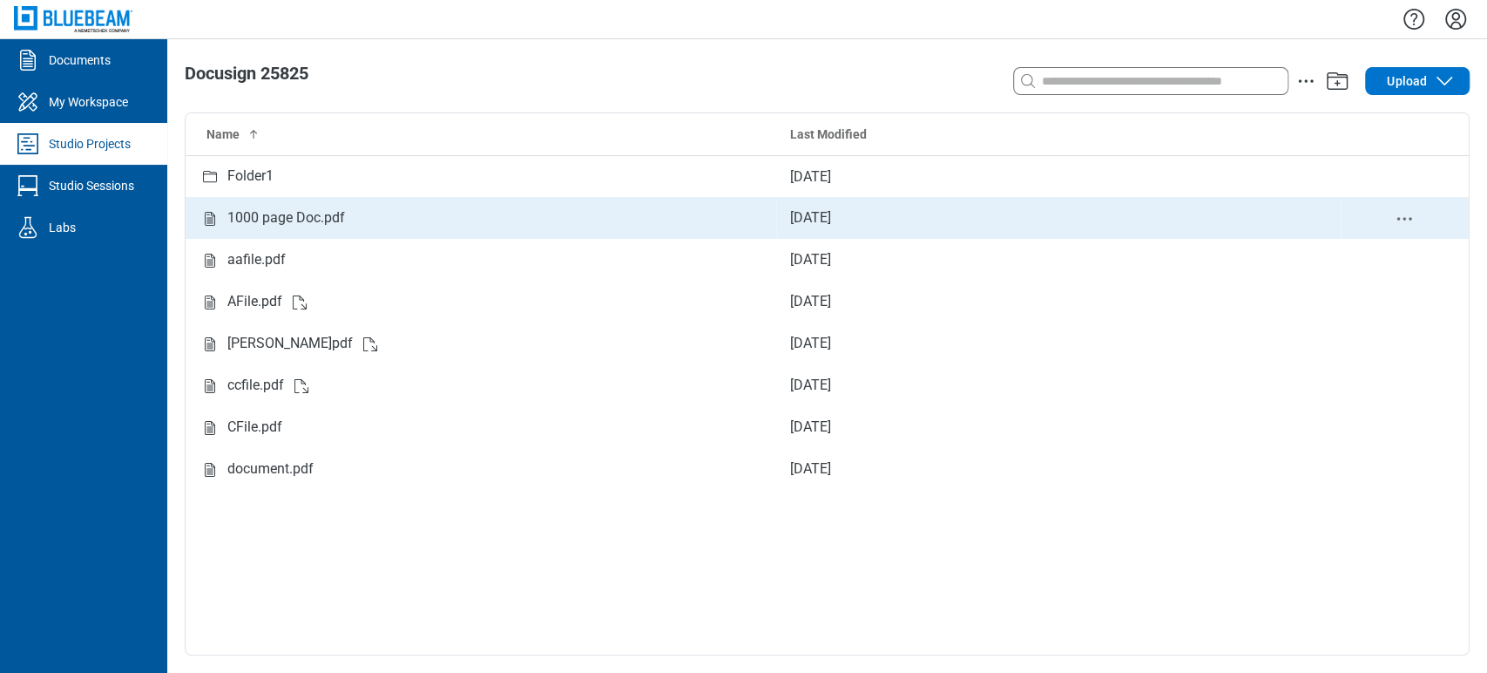
click at [843, 217] on td "[DATE]" at bounding box center [1058, 218] width 565 height 42
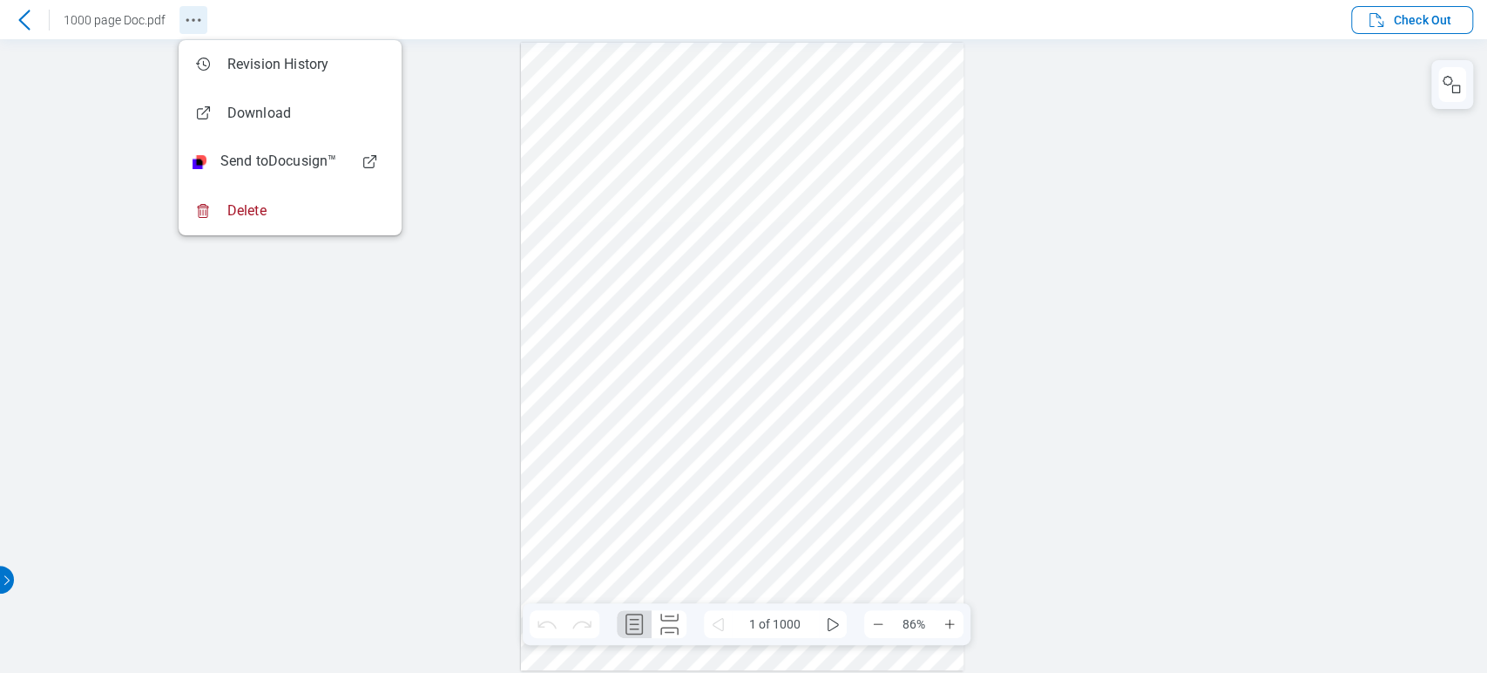
click at [190, 16] on icon "Revision History" at bounding box center [193, 20] width 21 height 21
